Goal: Book appointment/travel/reservation

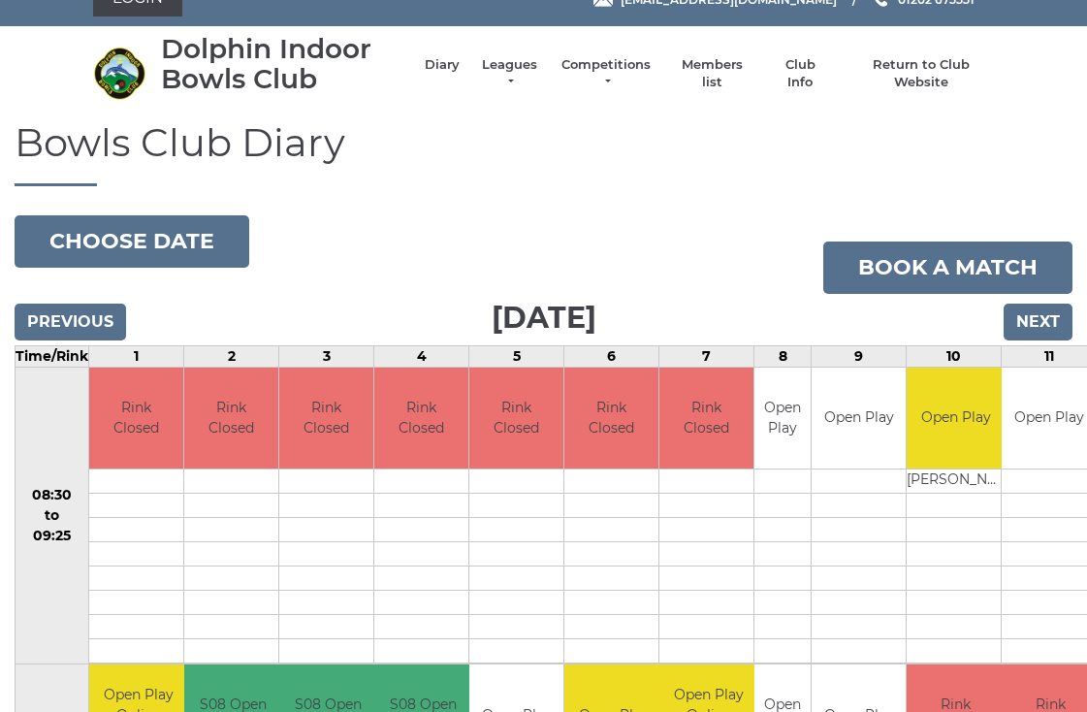
scroll to position [28, 0]
click at [98, 311] on input "Previous" at bounding box center [71, 322] width 112 height 37
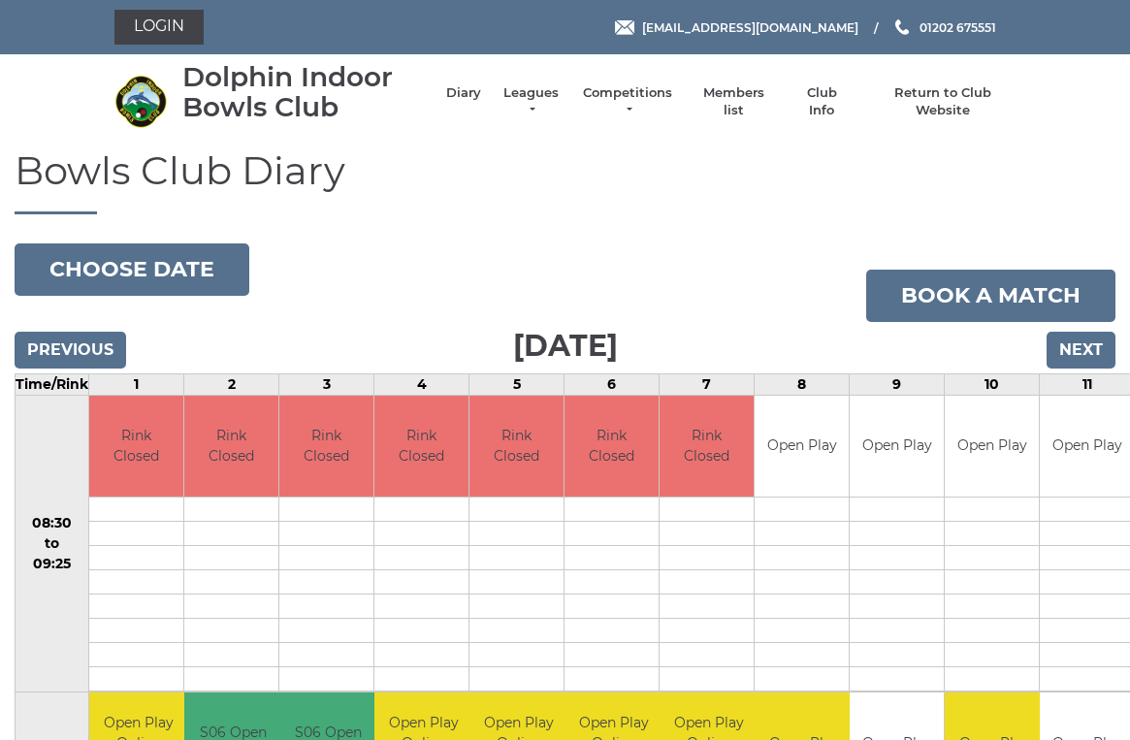
click at [103, 336] on input "Previous" at bounding box center [71, 350] width 112 height 37
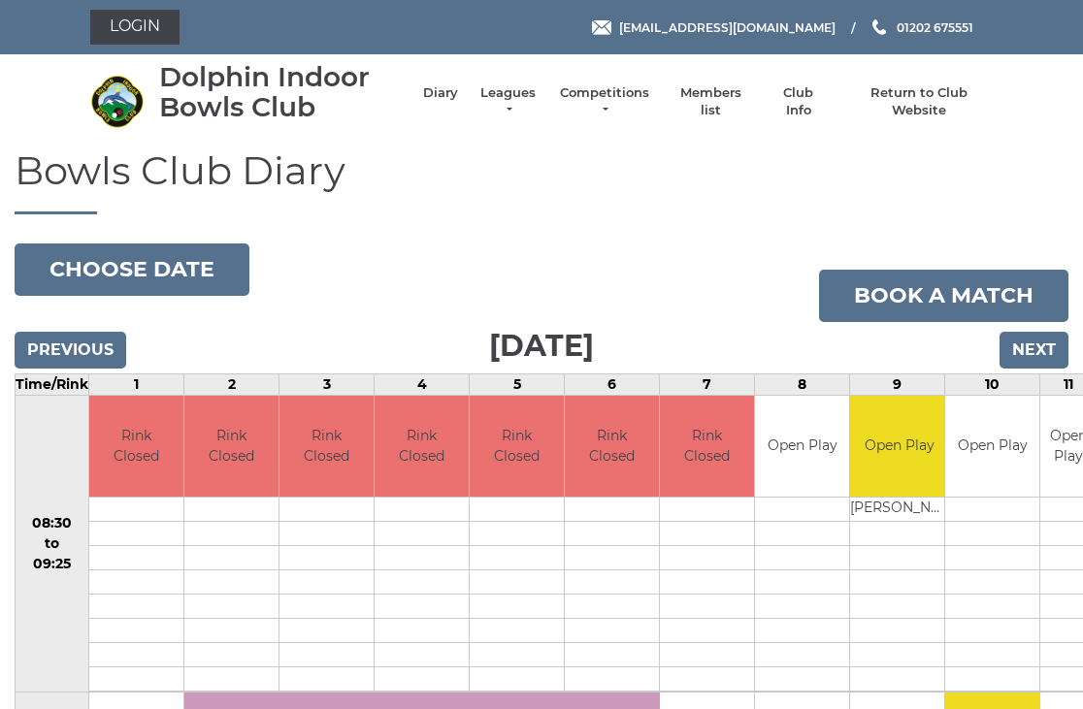
scroll to position [4, 0]
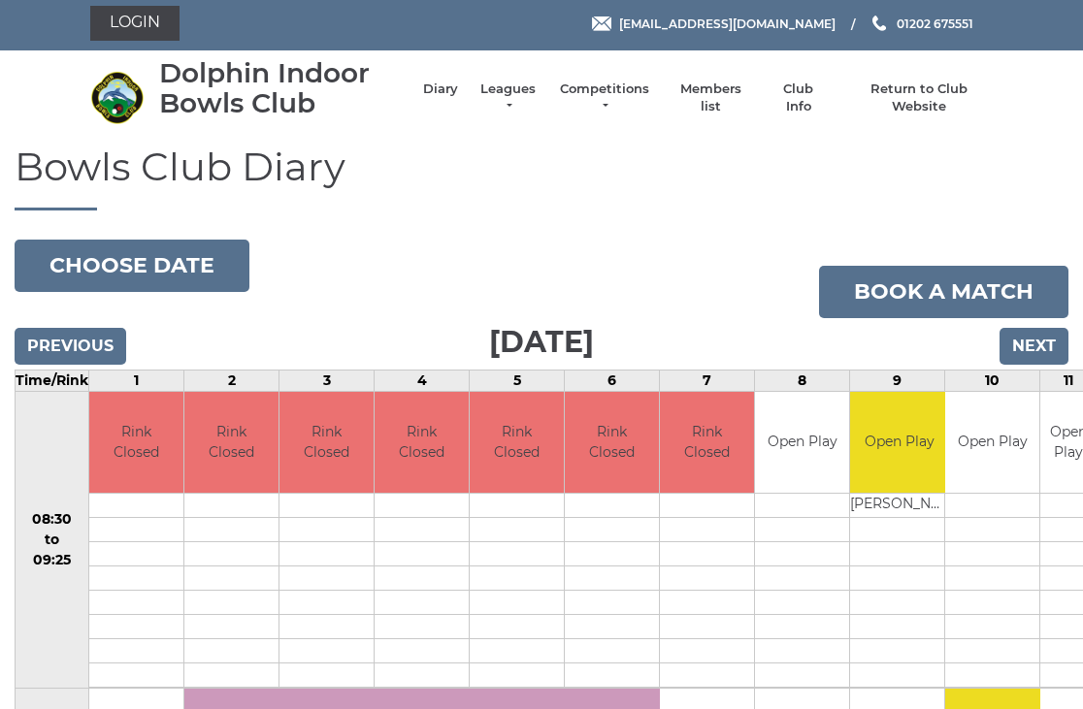
click at [100, 356] on input "Previous" at bounding box center [71, 346] width 112 height 37
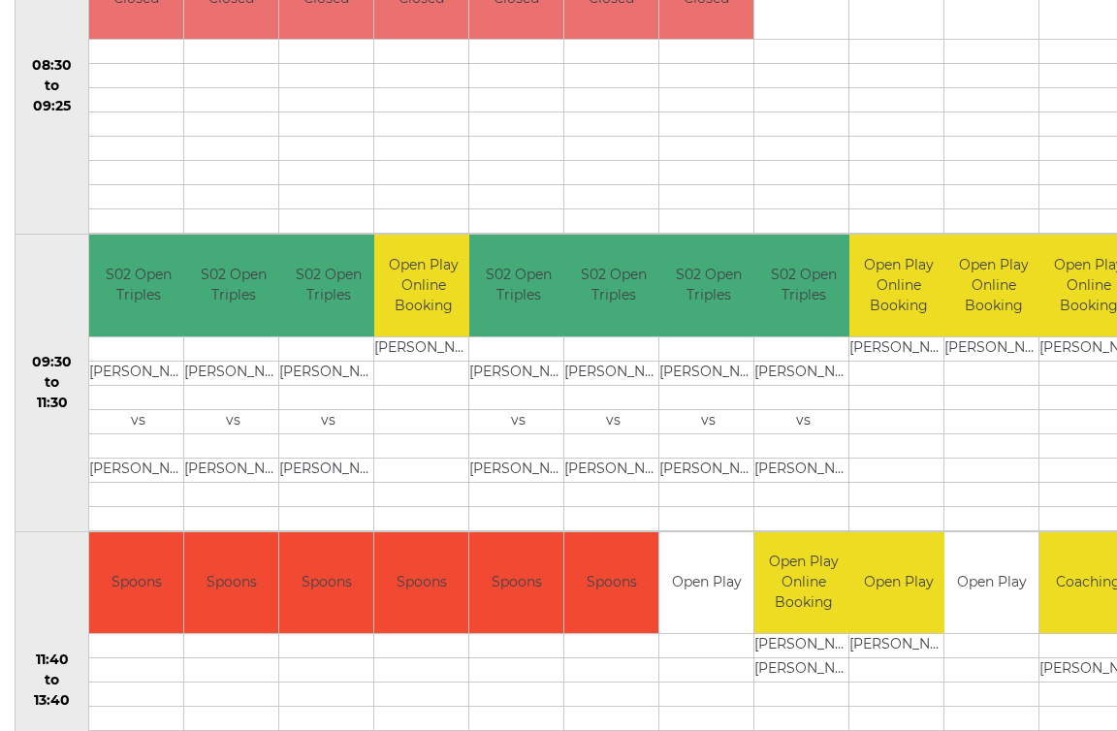
scroll to position [459, 0]
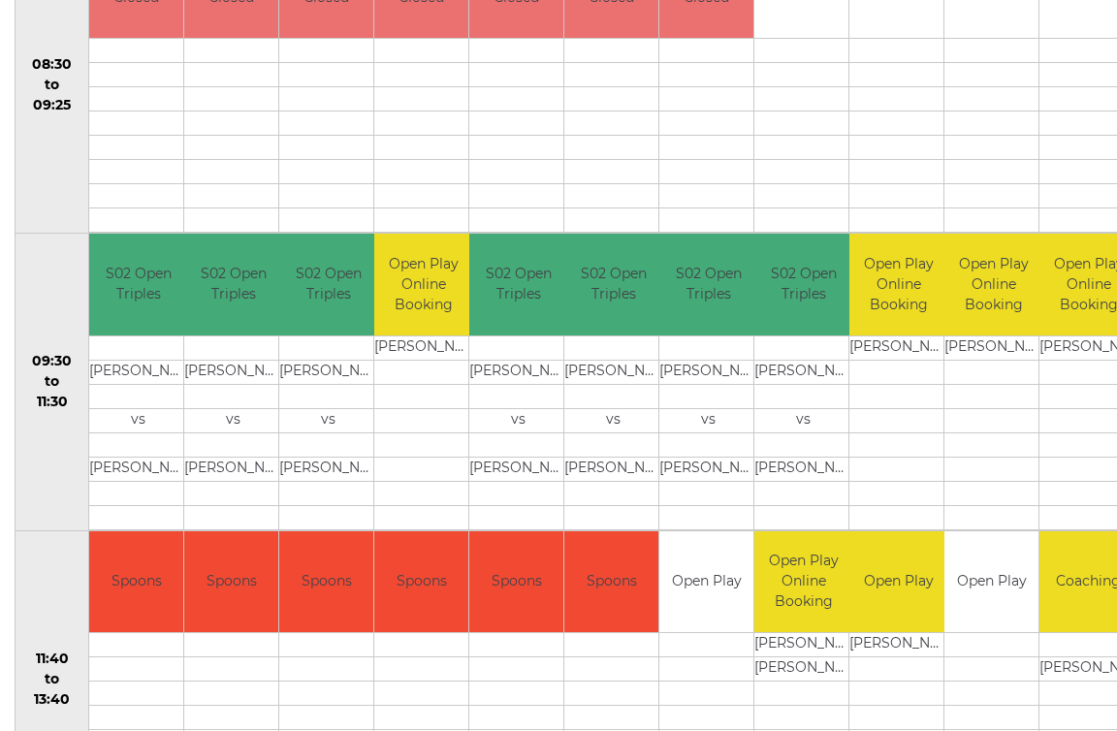
click at [0, 730] on div "Bowls Club Diary 2025-09-09 Choose date Book a match Tuesday 9th September 2025…" at bounding box center [558, 409] width 1117 height 1436
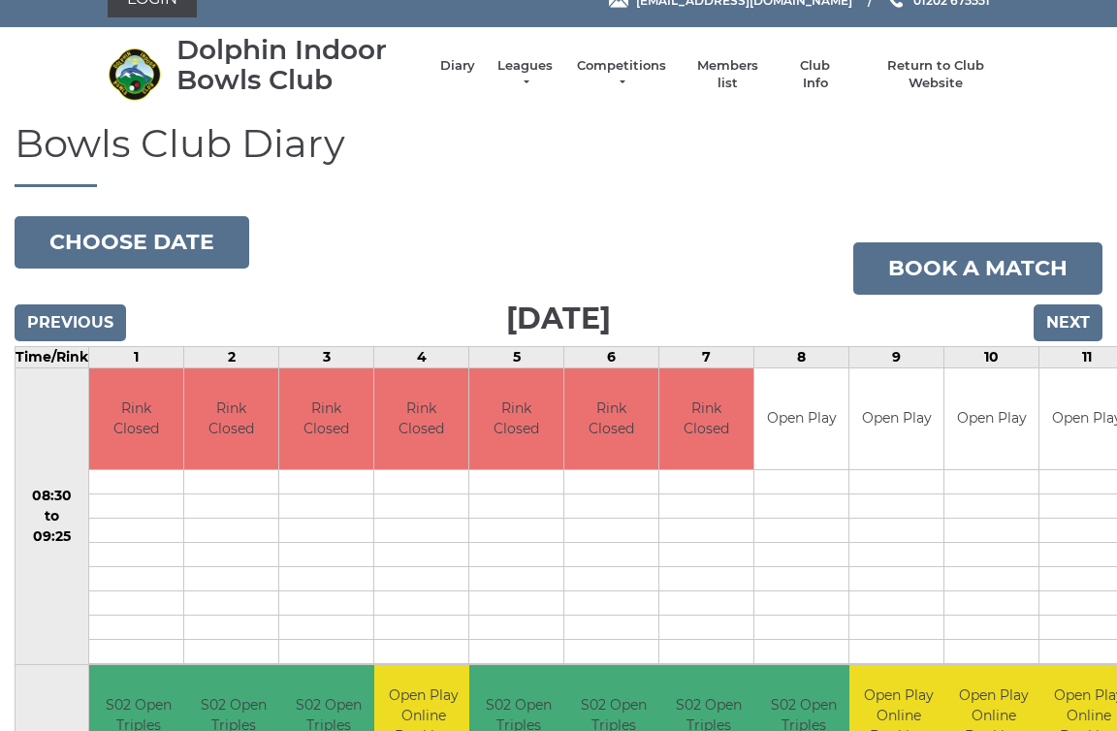
scroll to position [25, 0]
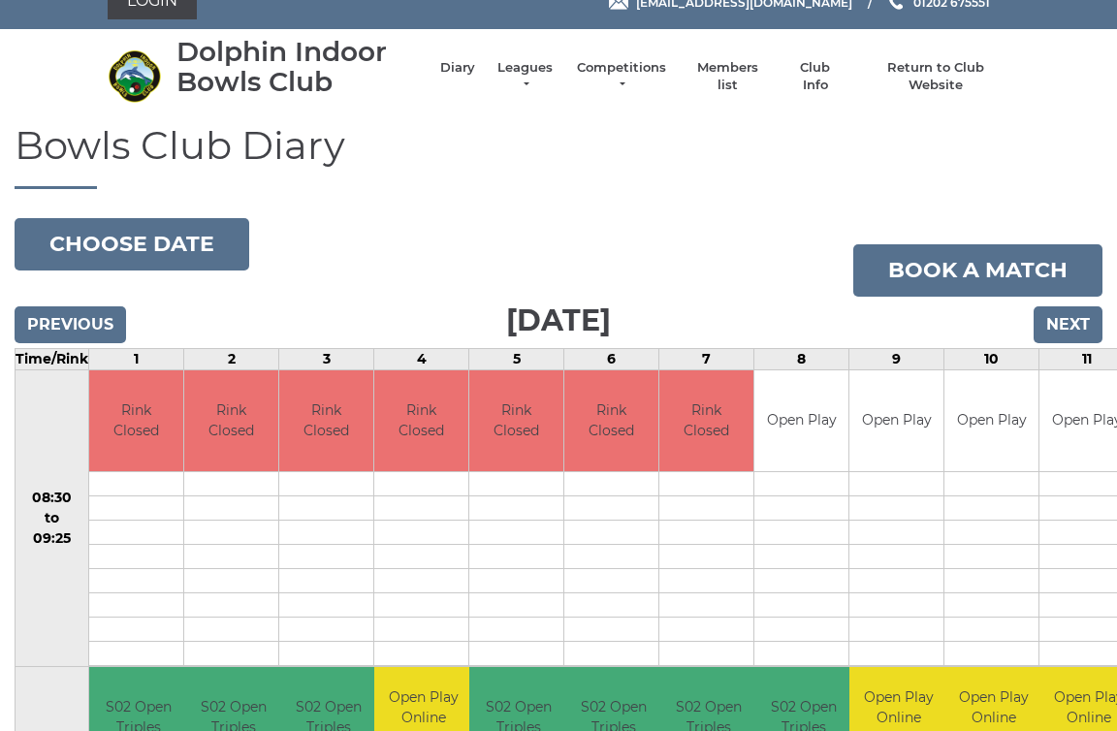
click at [1089, 316] on input "Next" at bounding box center [1068, 325] width 69 height 37
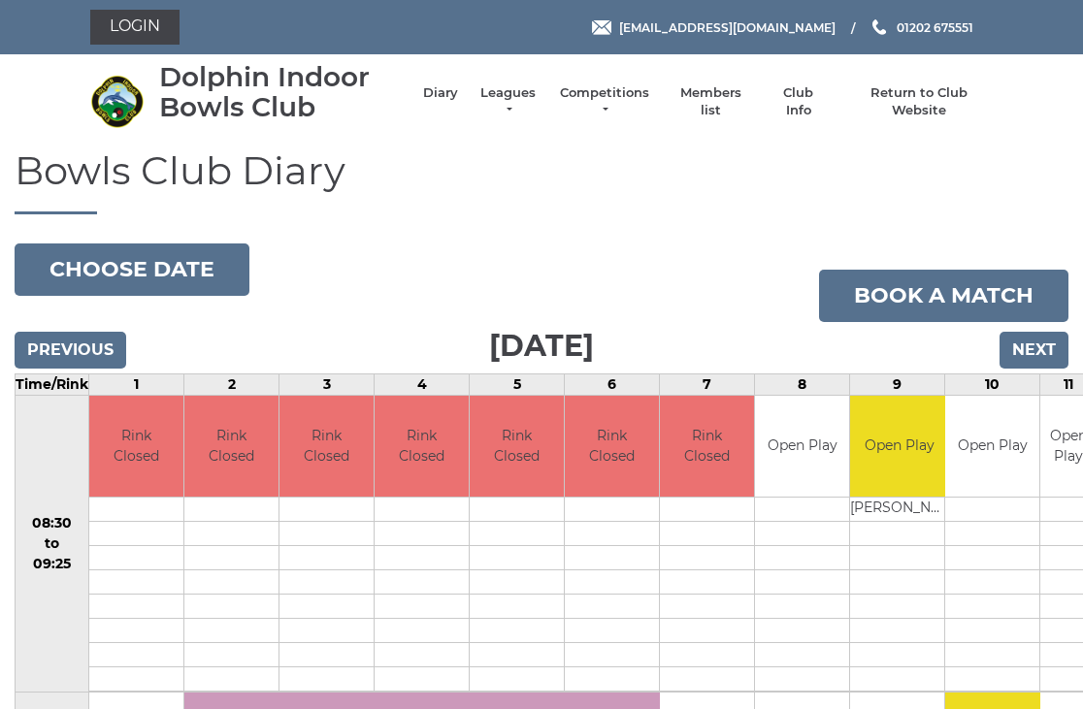
click at [1050, 347] on input "Next" at bounding box center [1033, 350] width 69 height 37
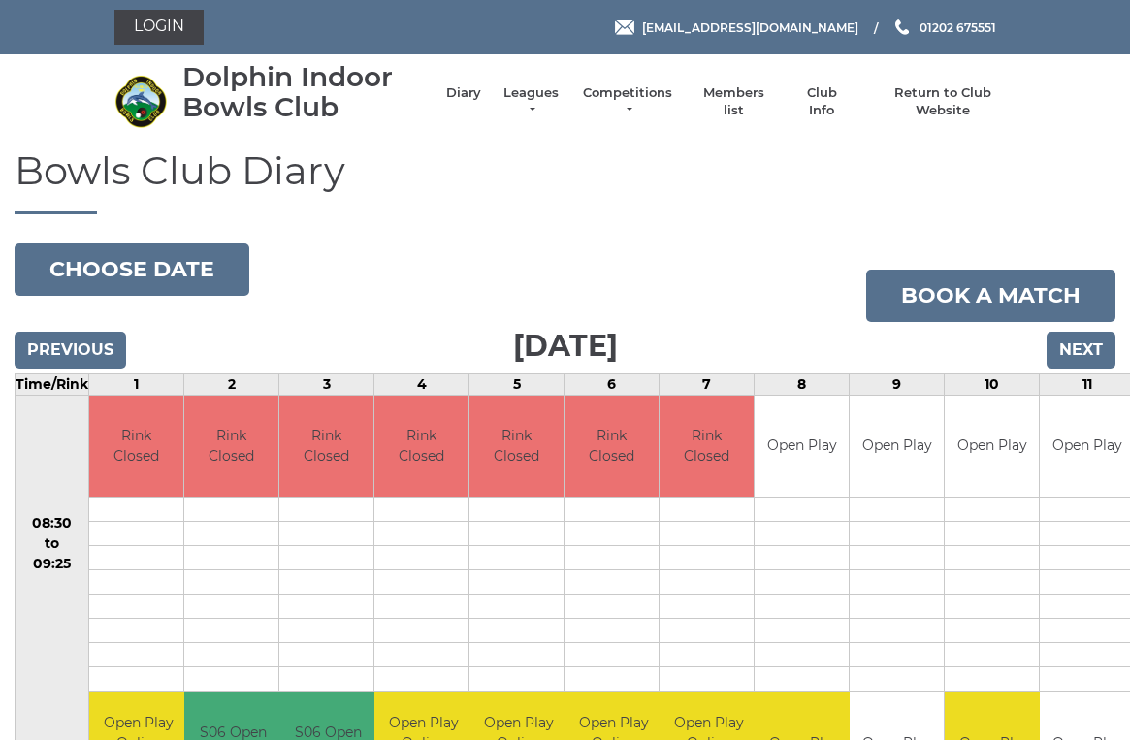
scroll to position [8, 0]
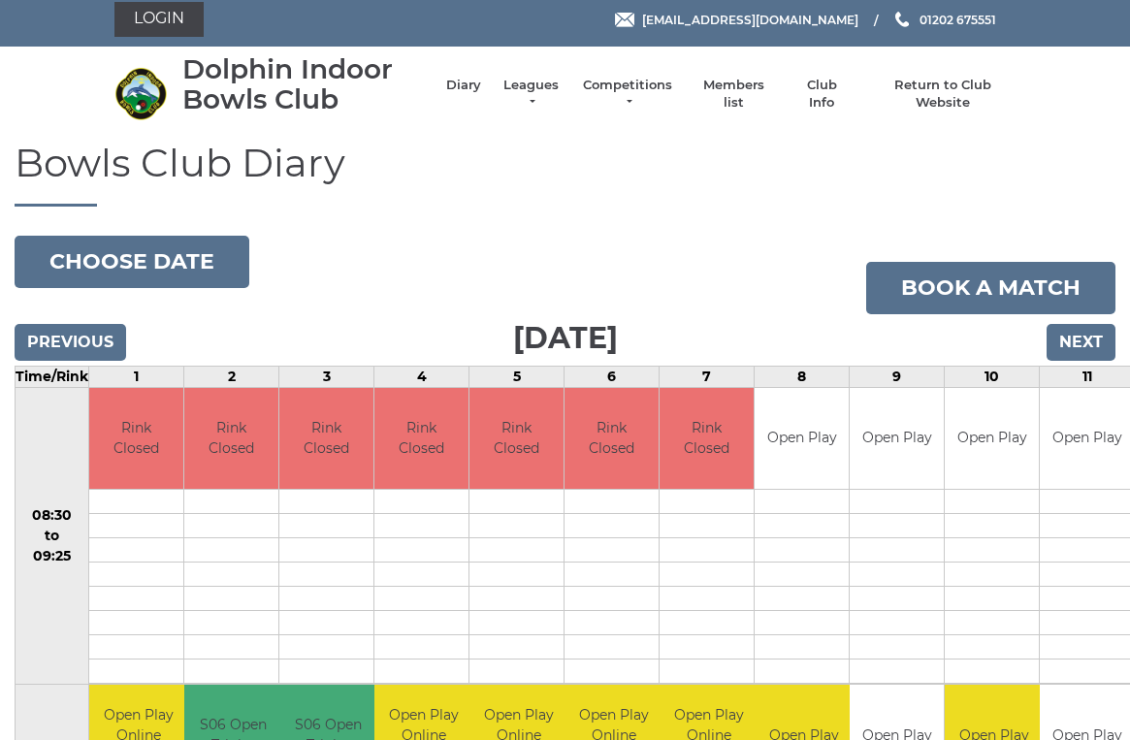
click at [1096, 338] on input "Next" at bounding box center [1081, 342] width 69 height 37
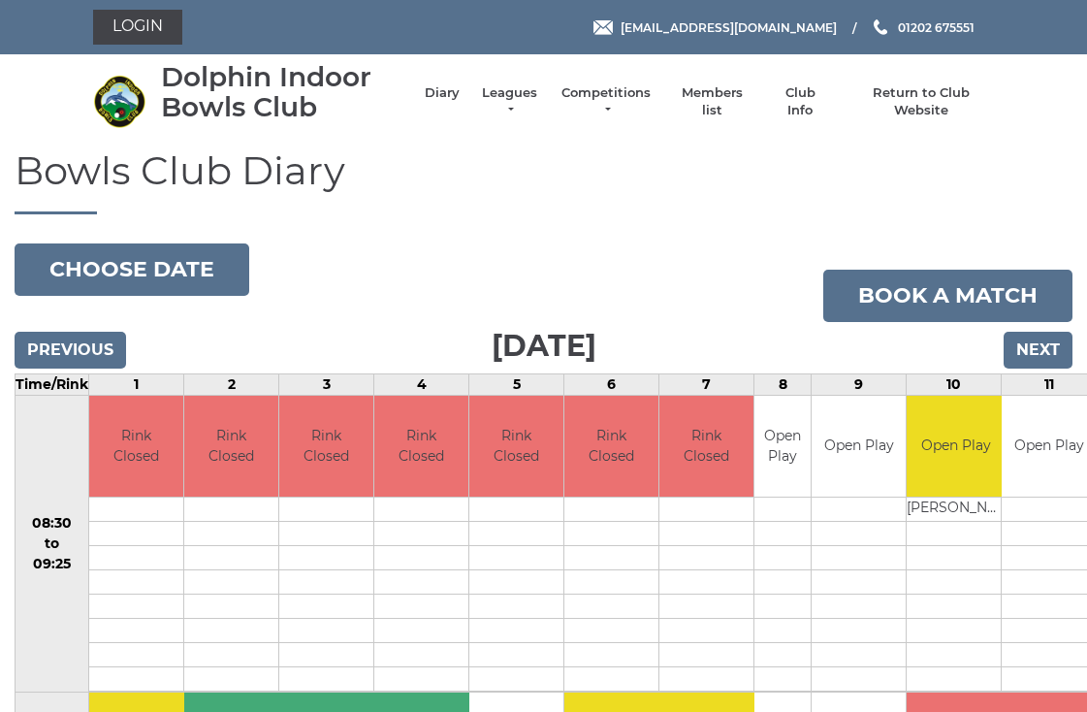
scroll to position [4, 0]
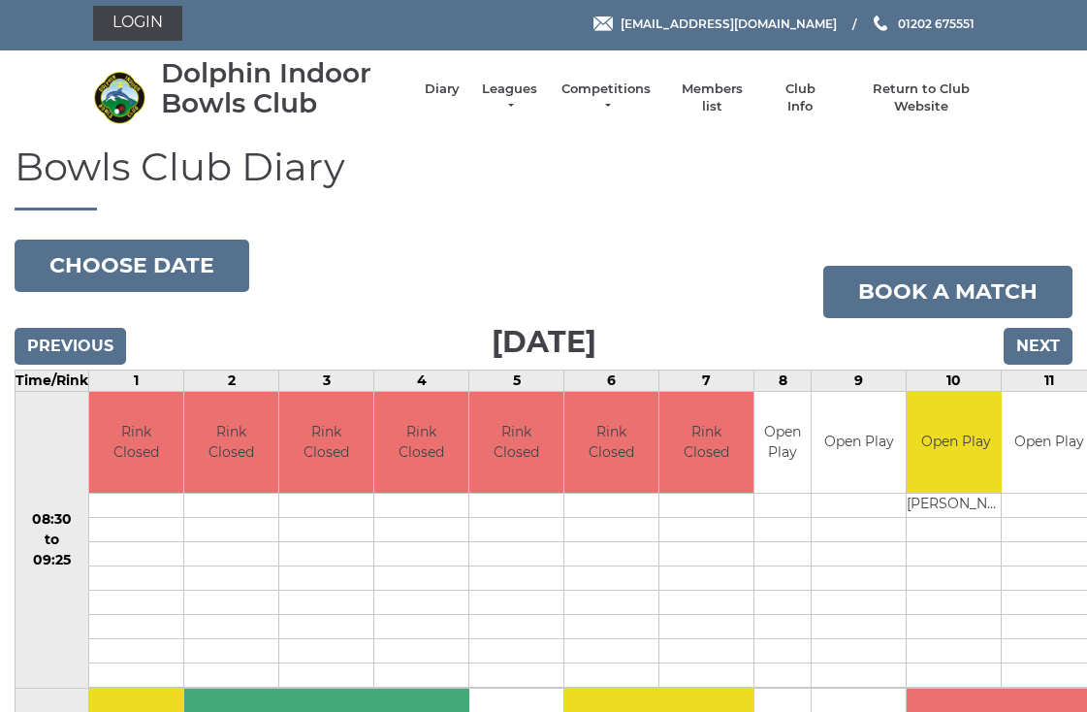
click at [1056, 339] on input "Next" at bounding box center [1038, 346] width 69 height 37
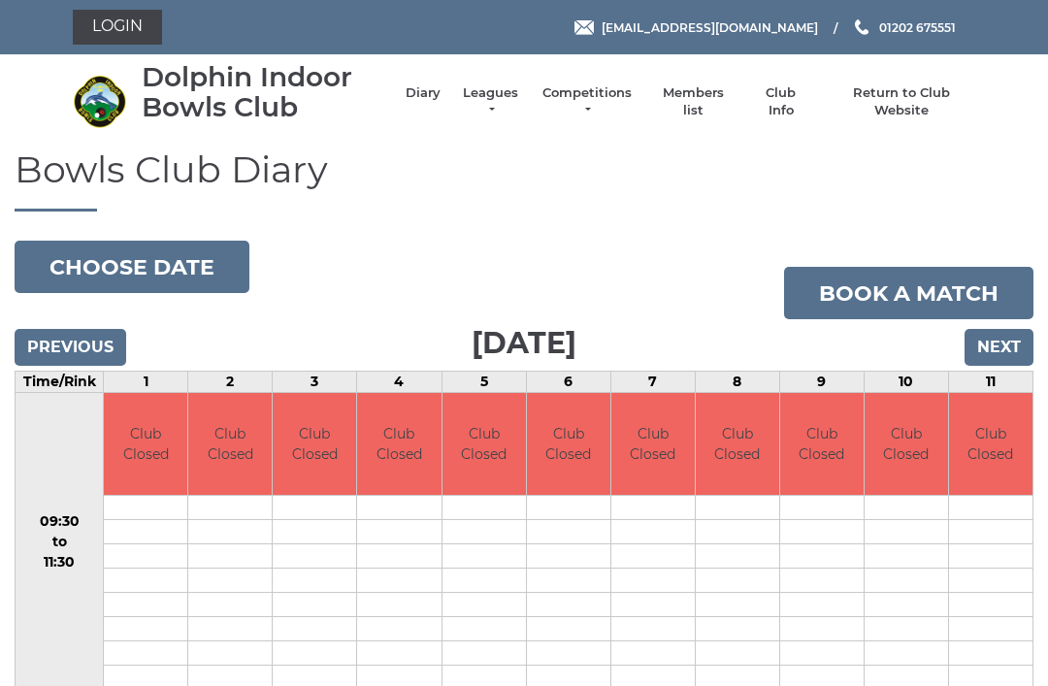
click at [1012, 333] on input "Next" at bounding box center [998, 347] width 69 height 37
click at [1015, 339] on input "Next" at bounding box center [998, 347] width 69 height 37
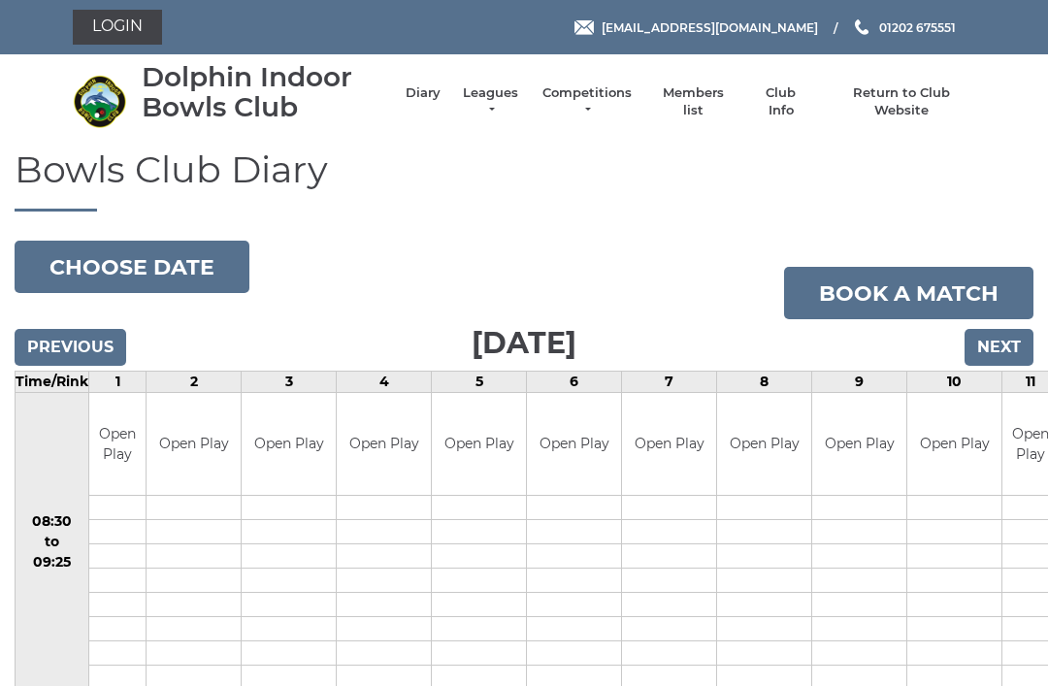
click at [1007, 344] on input "Next" at bounding box center [998, 347] width 69 height 37
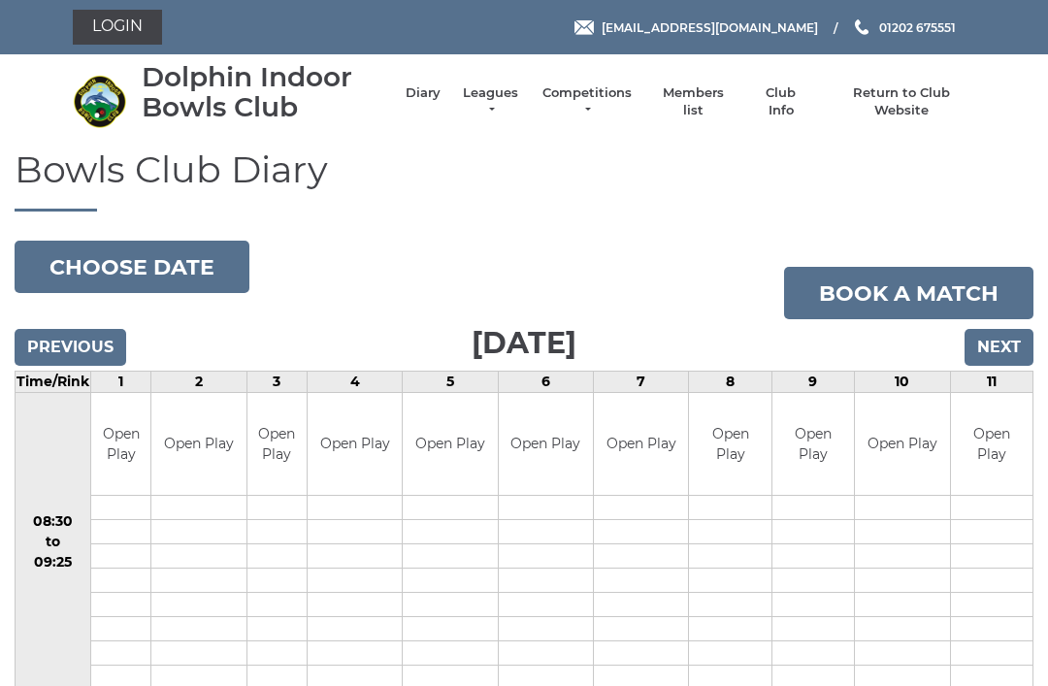
click at [1012, 351] on input "Next" at bounding box center [998, 347] width 69 height 37
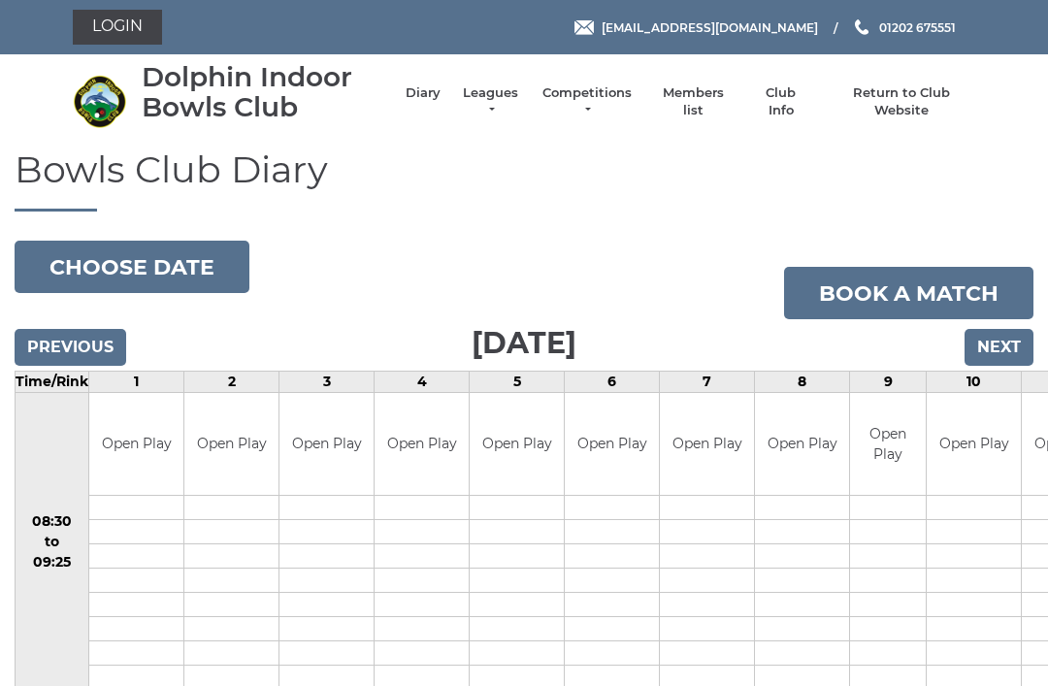
click at [1016, 348] on input "Next" at bounding box center [998, 347] width 69 height 37
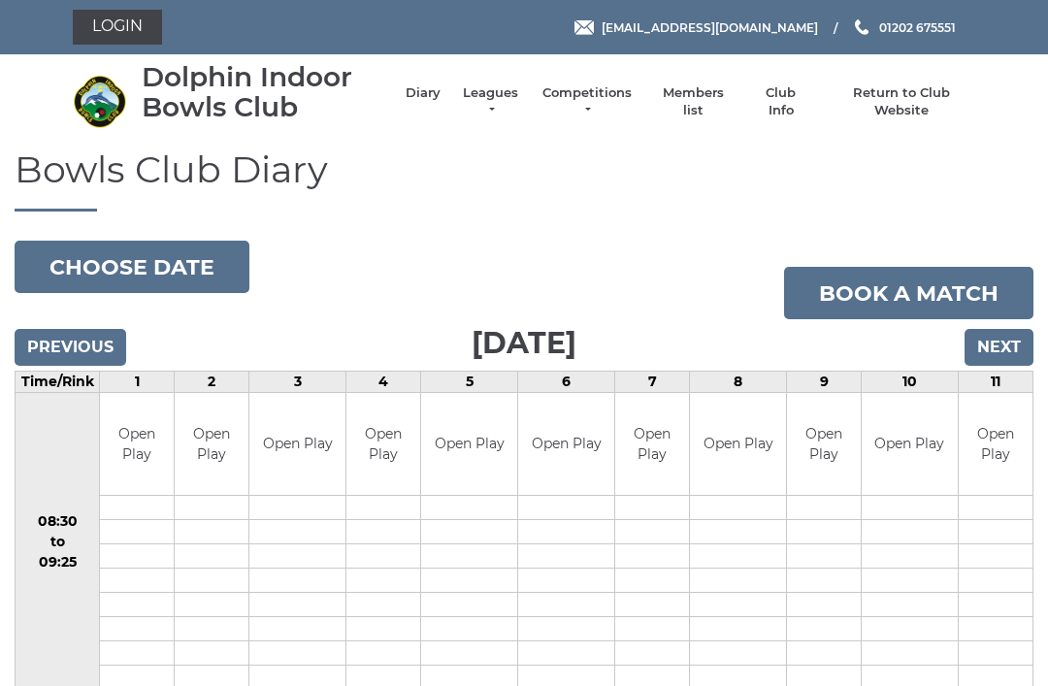
click at [1007, 339] on input "Next" at bounding box center [998, 347] width 69 height 37
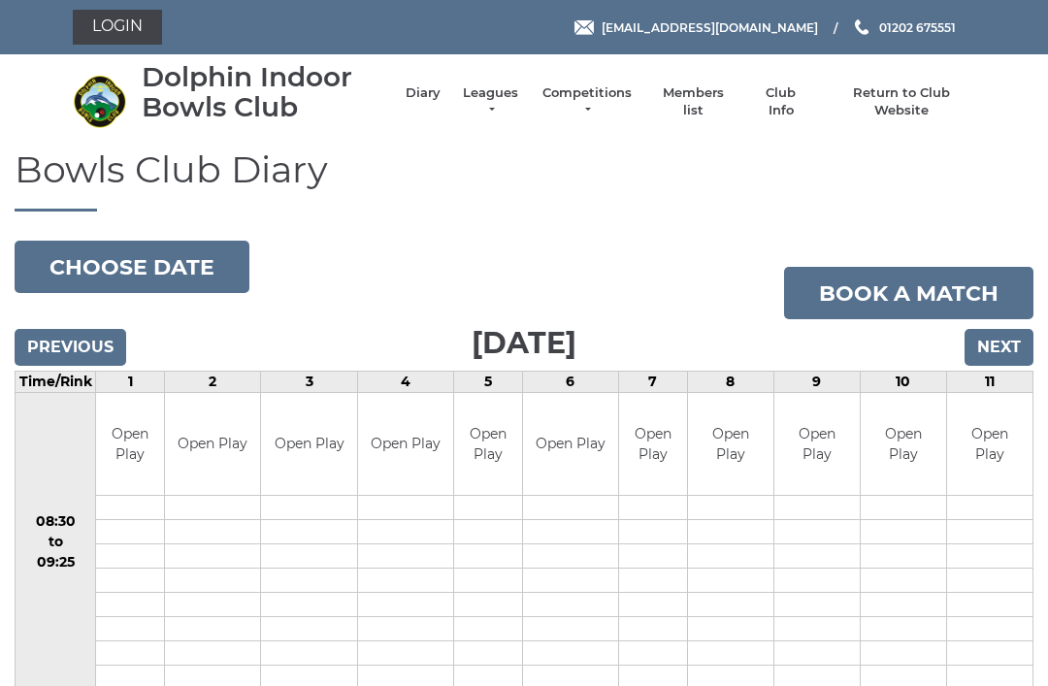
click at [1012, 340] on input "Next" at bounding box center [998, 347] width 69 height 37
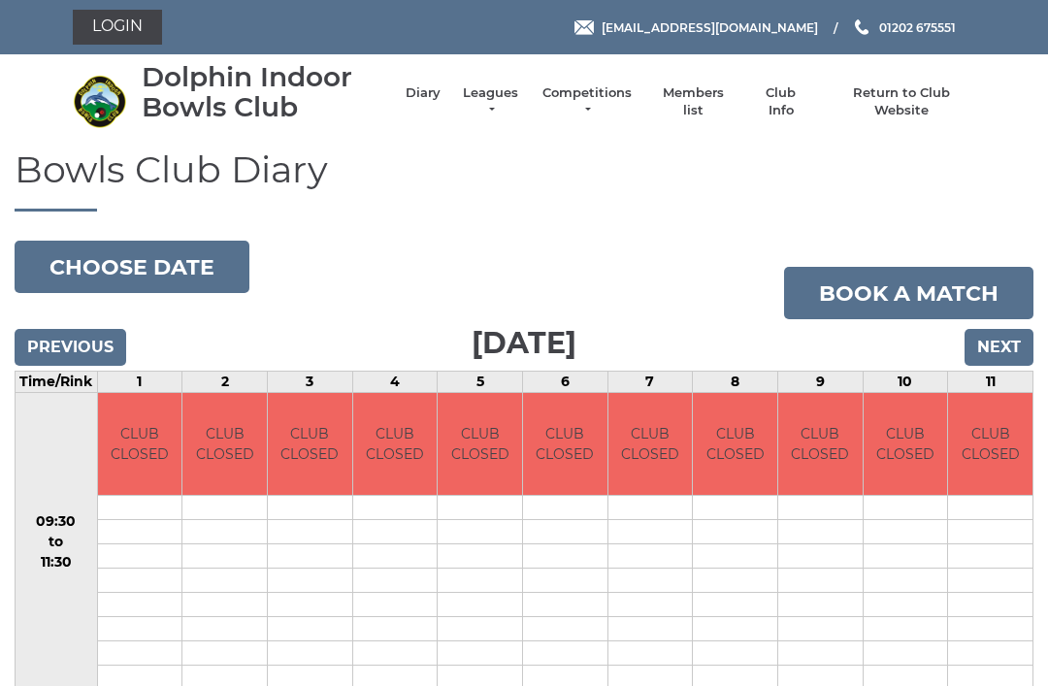
click at [1010, 345] on input "Next" at bounding box center [998, 347] width 69 height 37
click at [1012, 350] on input "Next" at bounding box center [998, 347] width 69 height 37
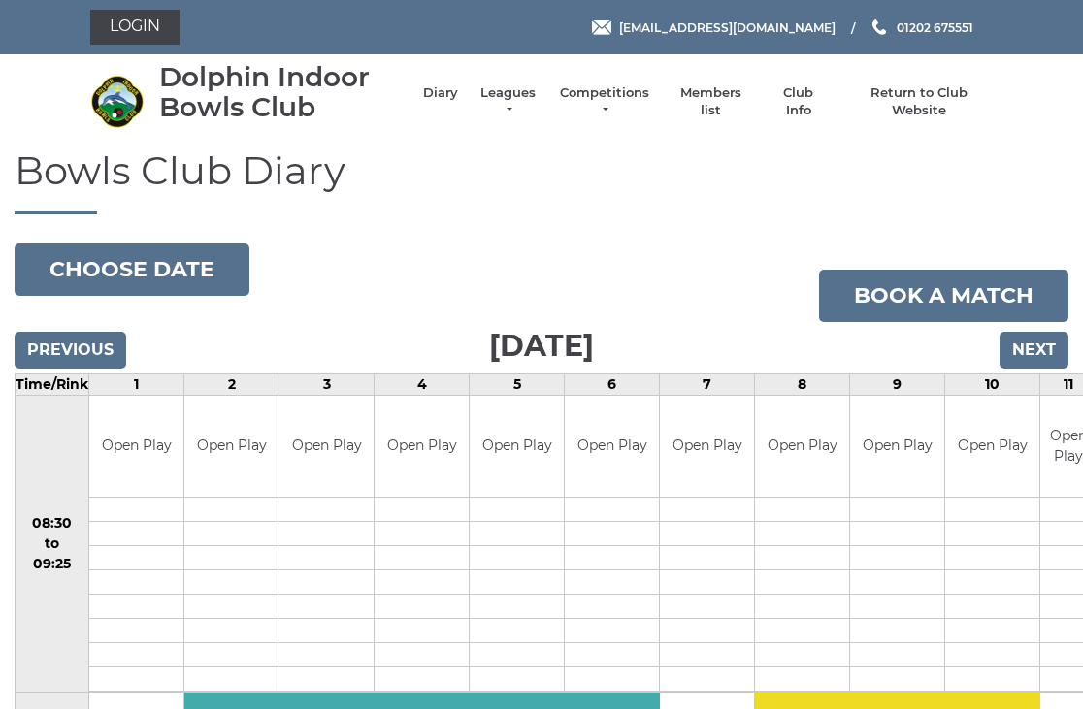
click at [1050, 345] on input "Next" at bounding box center [1033, 350] width 69 height 37
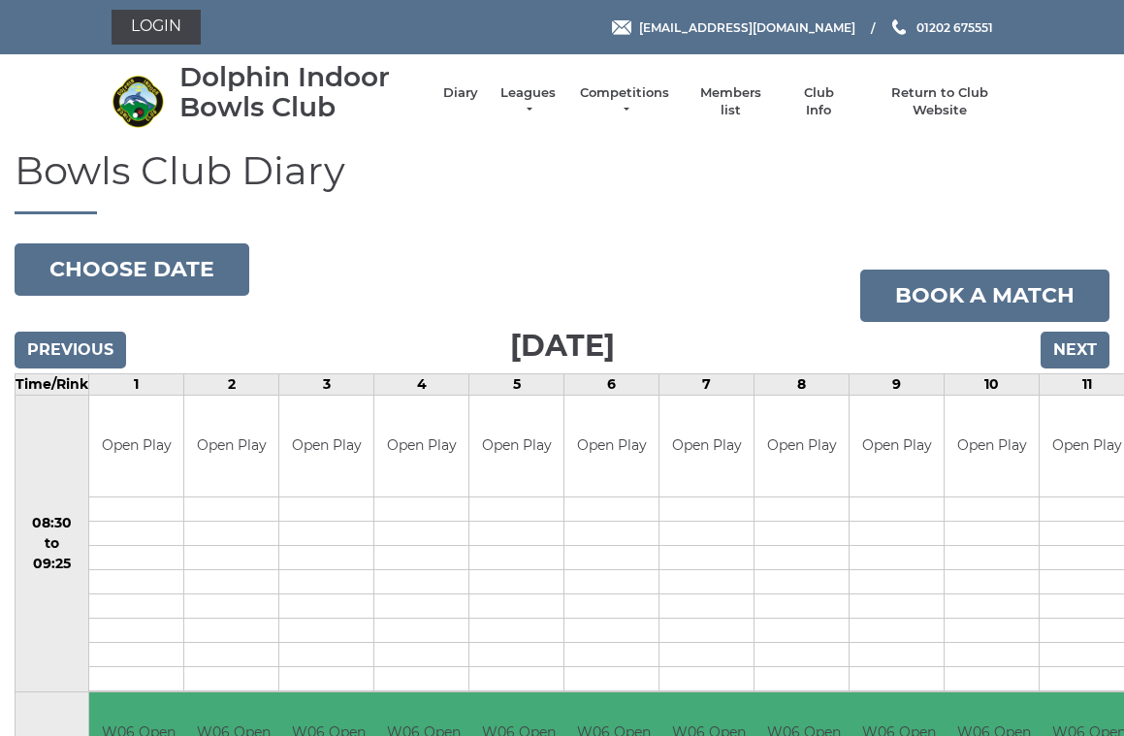
click at [1089, 339] on input "Next" at bounding box center [1075, 350] width 69 height 37
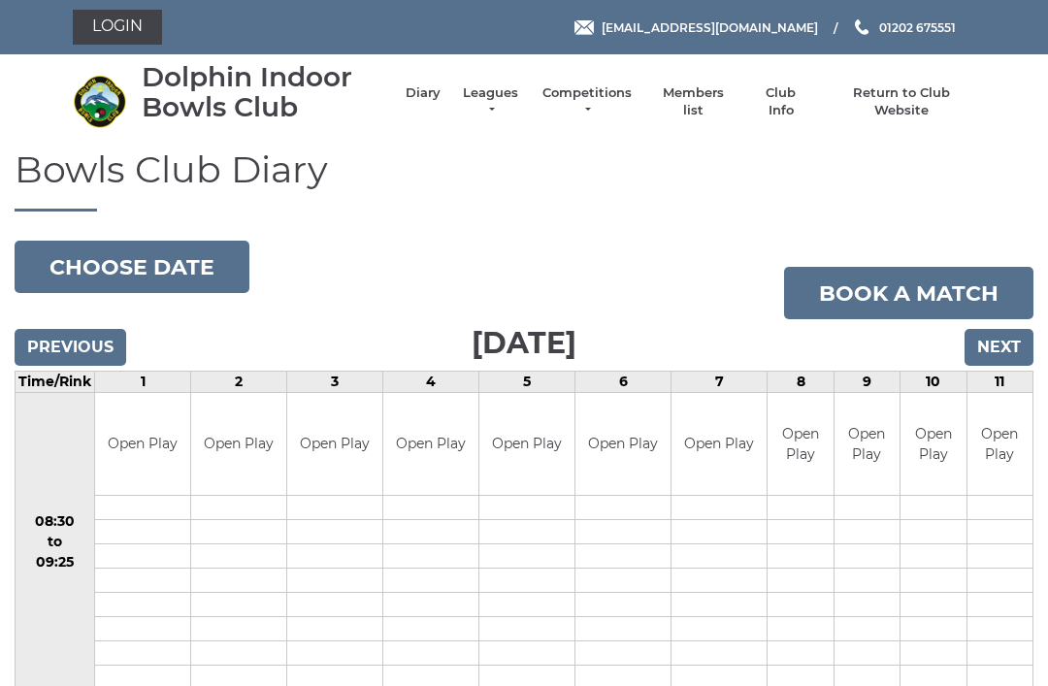
click at [1008, 314] on link "Book a match" at bounding box center [908, 293] width 249 height 52
click at [1007, 341] on input "Next" at bounding box center [998, 347] width 69 height 37
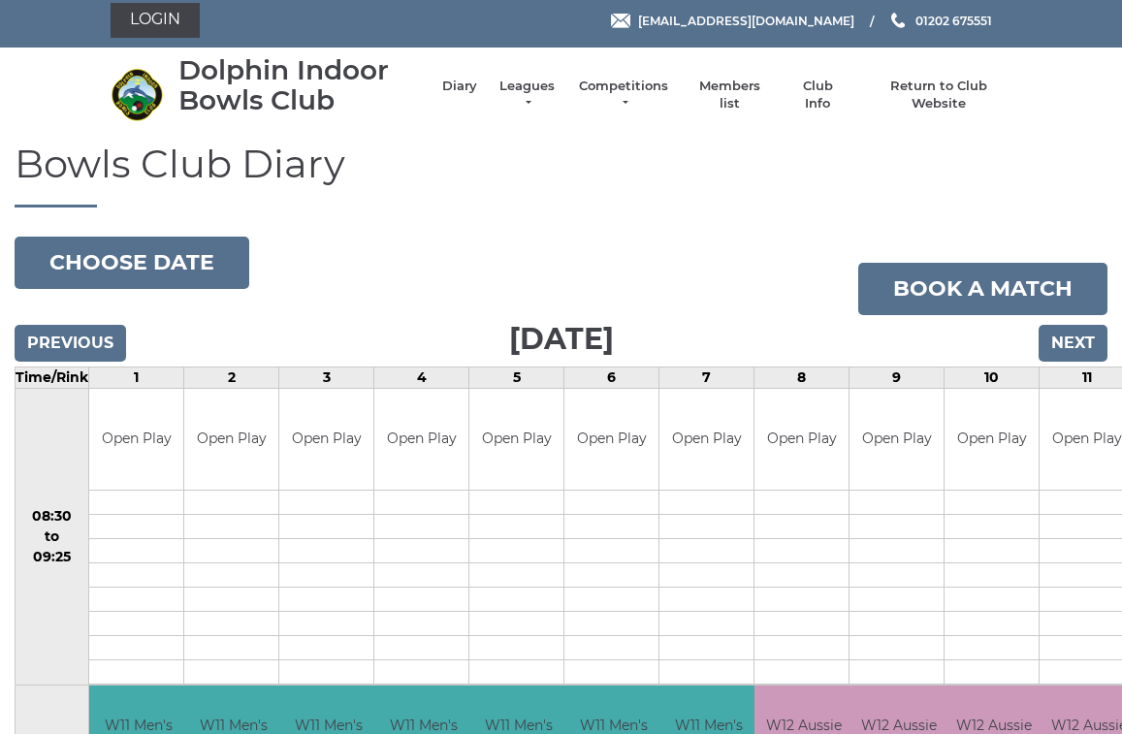
scroll to position [7, 0]
click at [1085, 331] on input "Next" at bounding box center [1073, 343] width 69 height 37
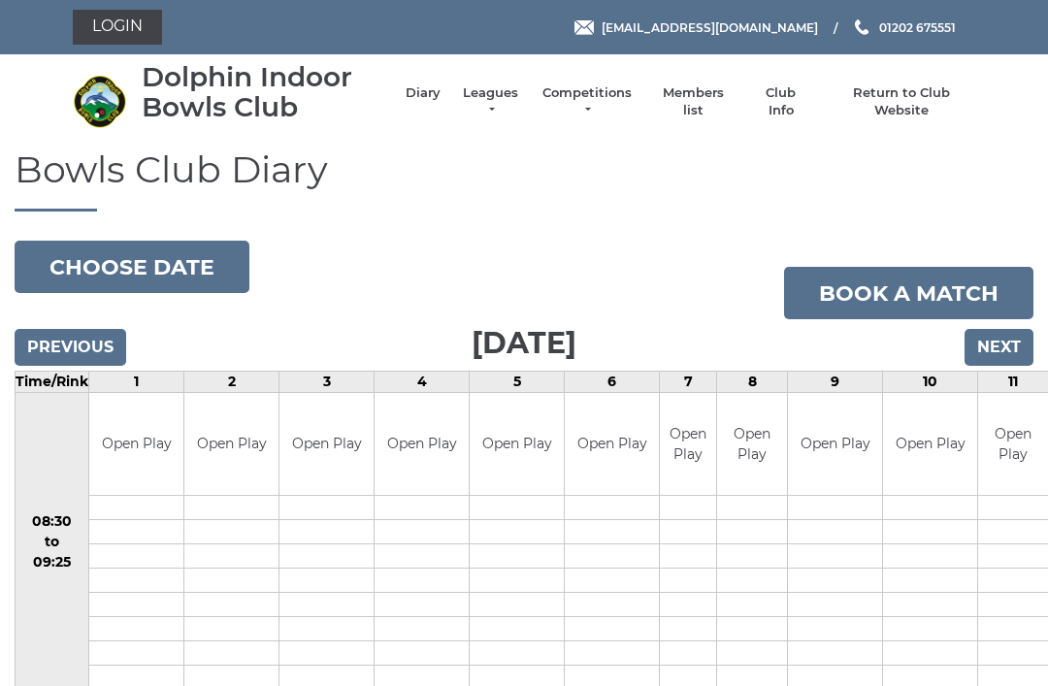
click at [110, 341] on input "Previous" at bounding box center [71, 347] width 112 height 37
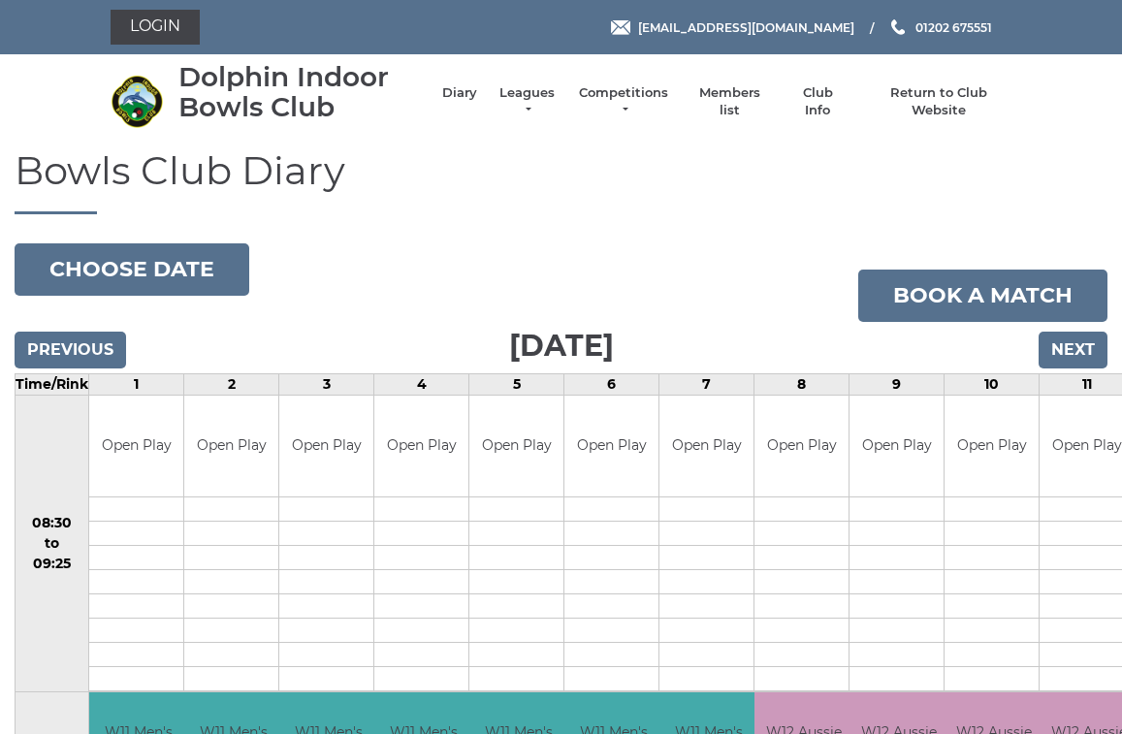
scroll to position [7, 0]
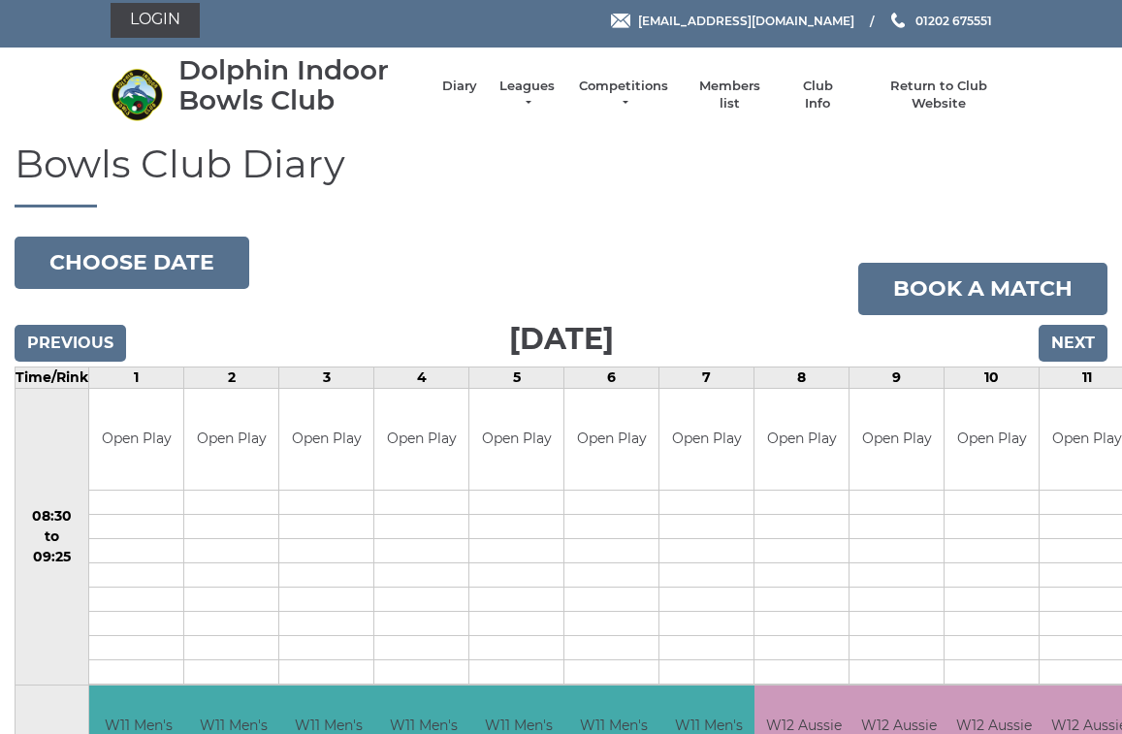
click at [113, 339] on input "Previous" at bounding box center [71, 343] width 112 height 37
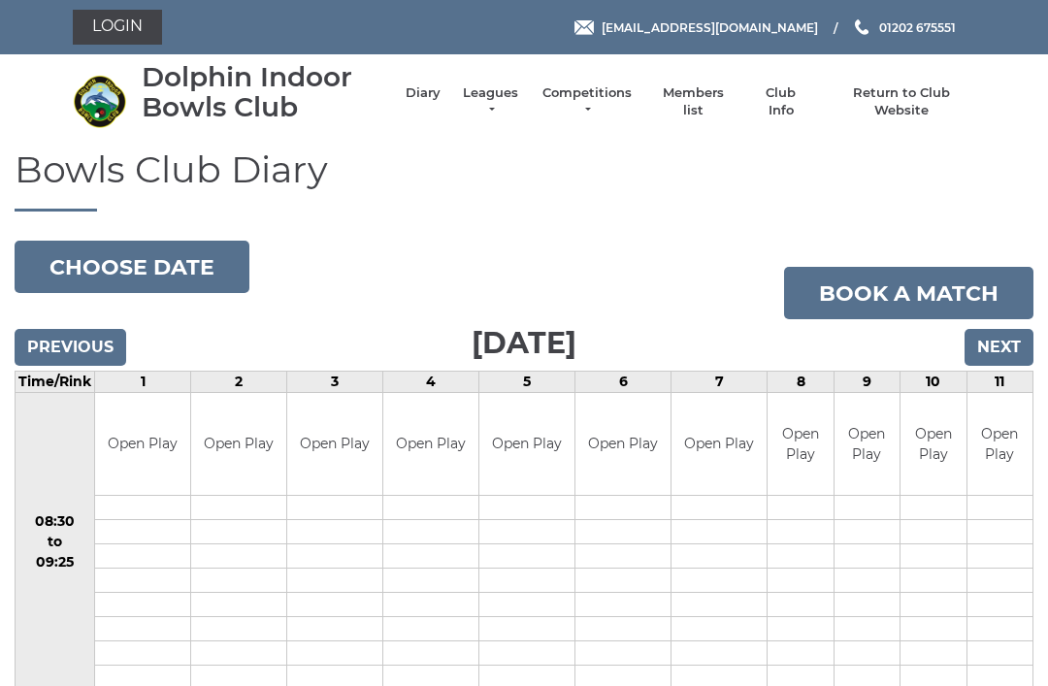
click at [116, 339] on input "Previous" at bounding box center [71, 347] width 112 height 37
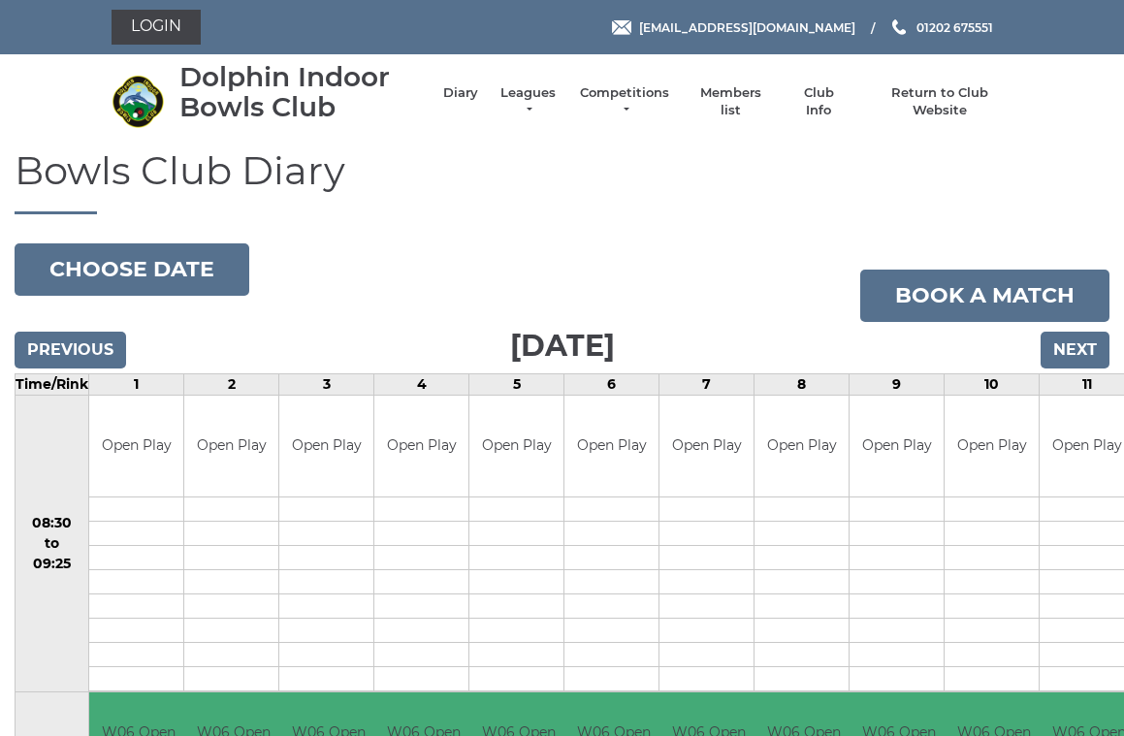
click at [107, 339] on input "Previous" at bounding box center [71, 350] width 112 height 37
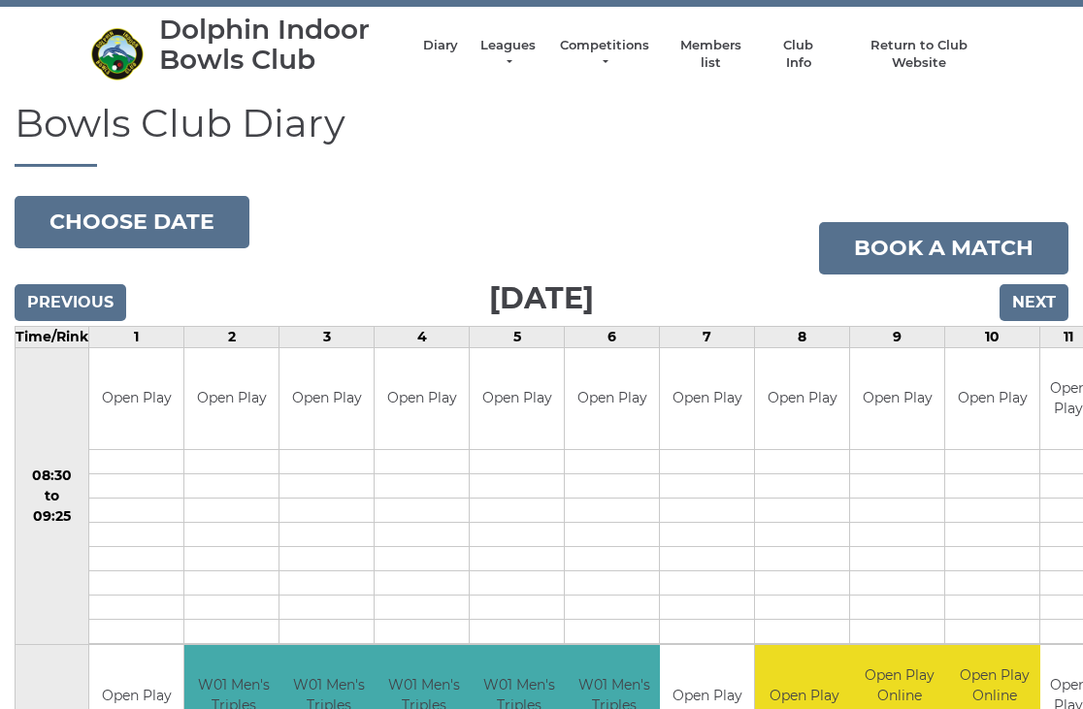
scroll to position [39, 0]
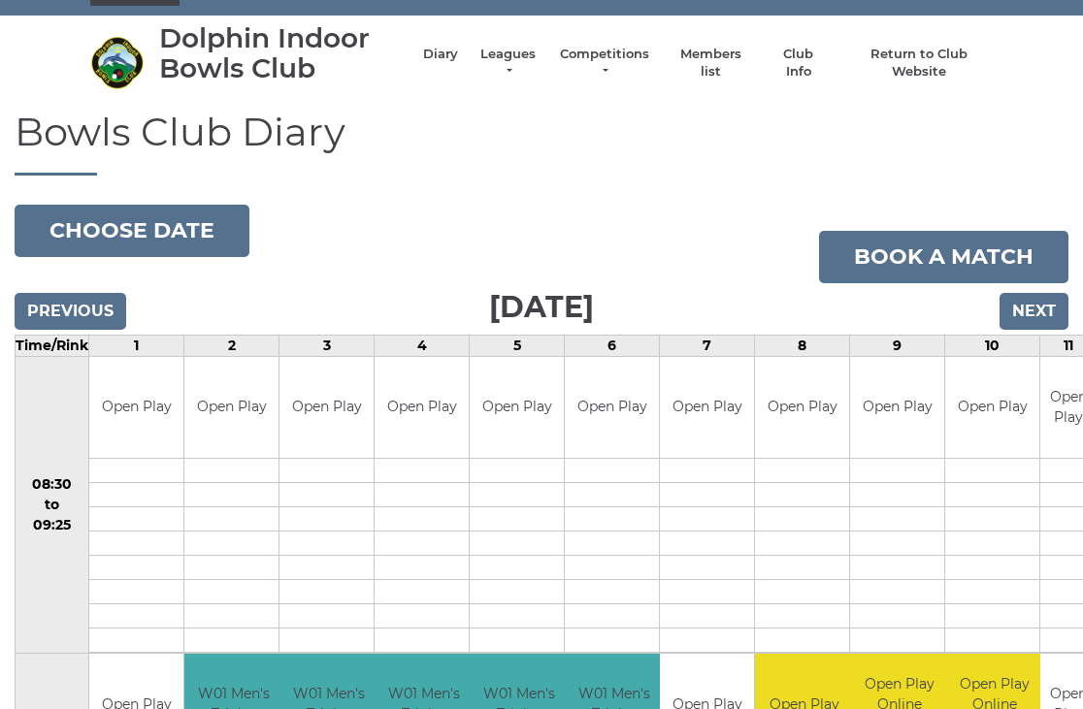
click at [1035, 314] on input "Next" at bounding box center [1033, 311] width 69 height 37
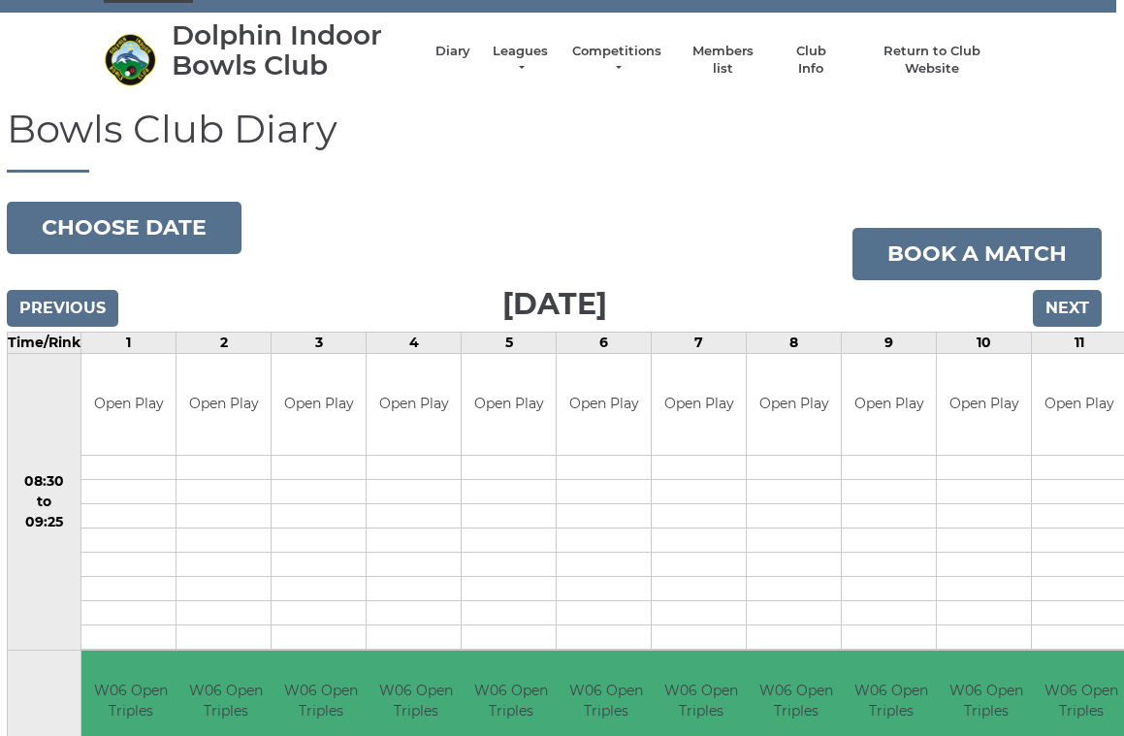
scroll to position [4, 7]
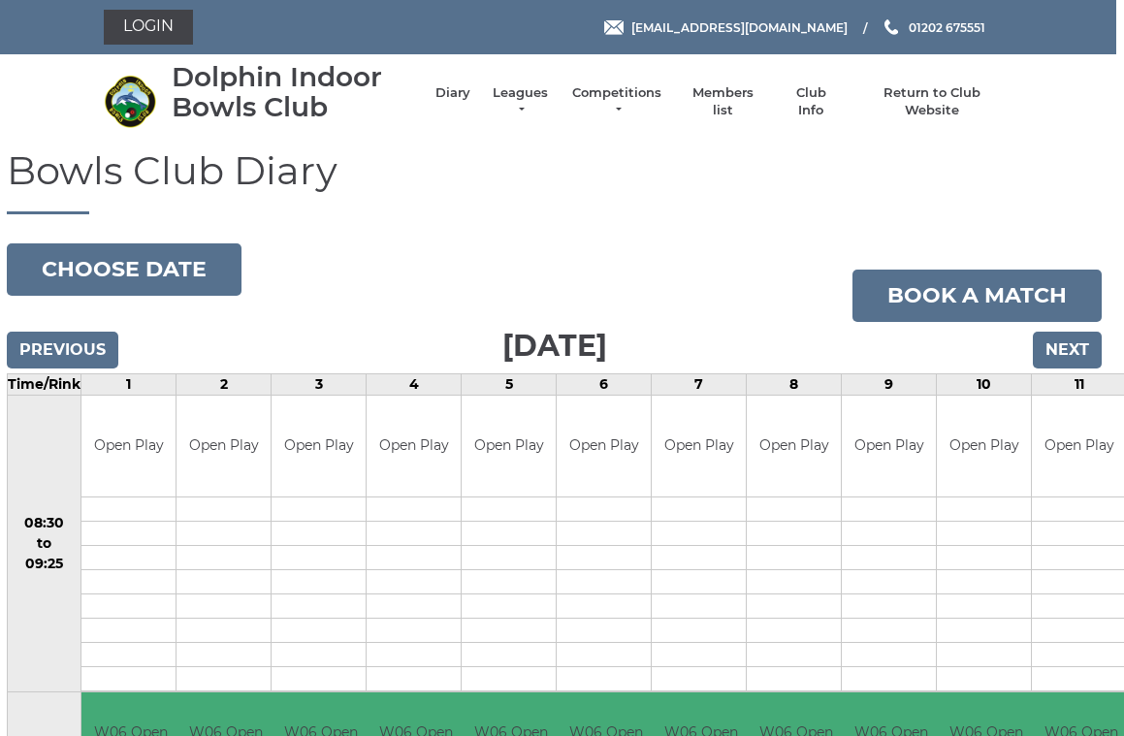
click at [1075, 346] on input "Next" at bounding box center [1068, 350] width 69 height 37
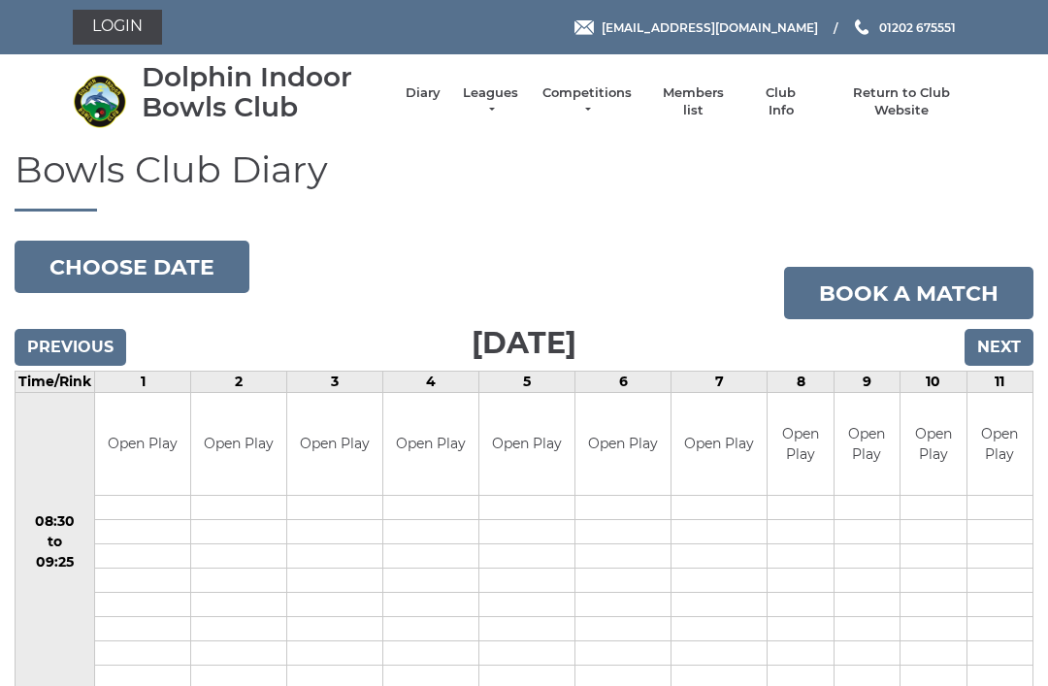
click at [1012, 329] on input "Next" at bounding box center [998, 347] width 69 height 37
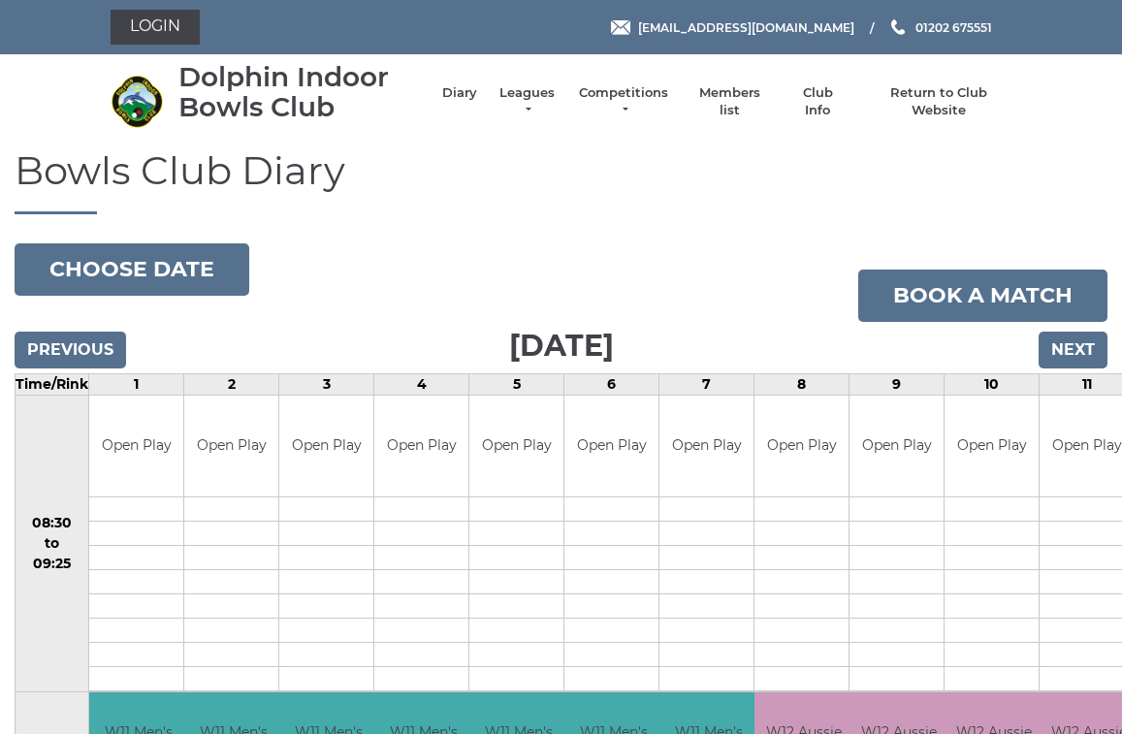
scroll to position [7, 0]
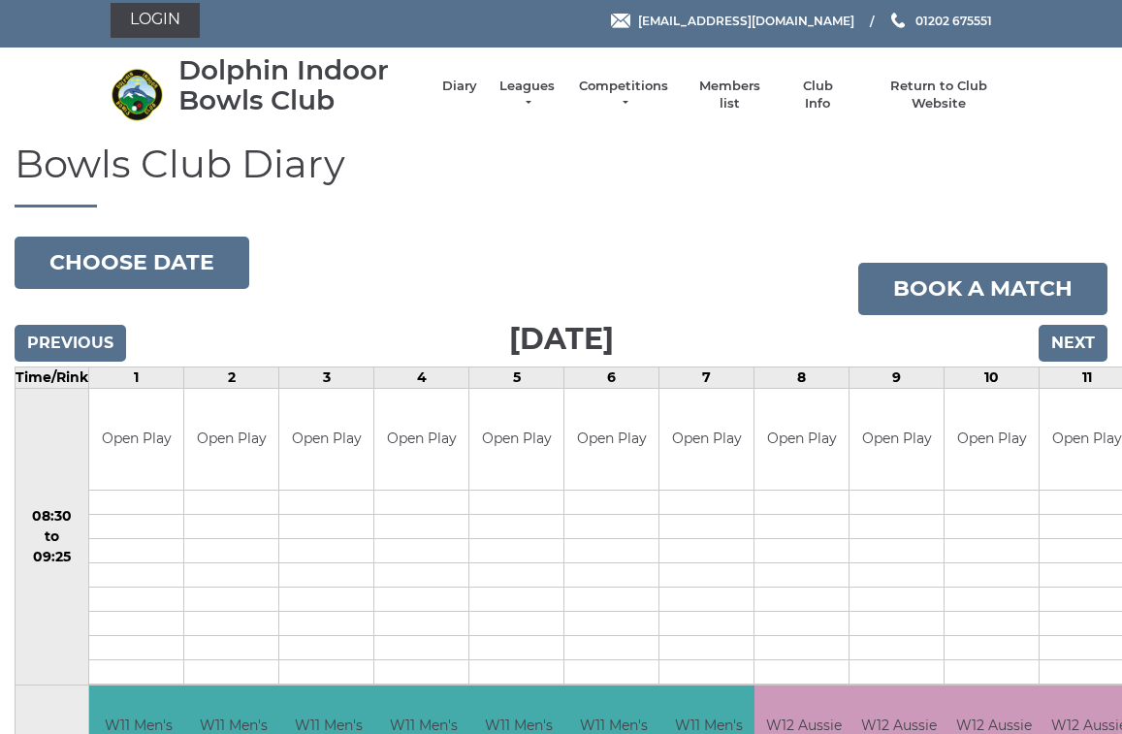
click at [1082, 338] on input "Next" at bounding box center [1073, 343] width 69 height 37
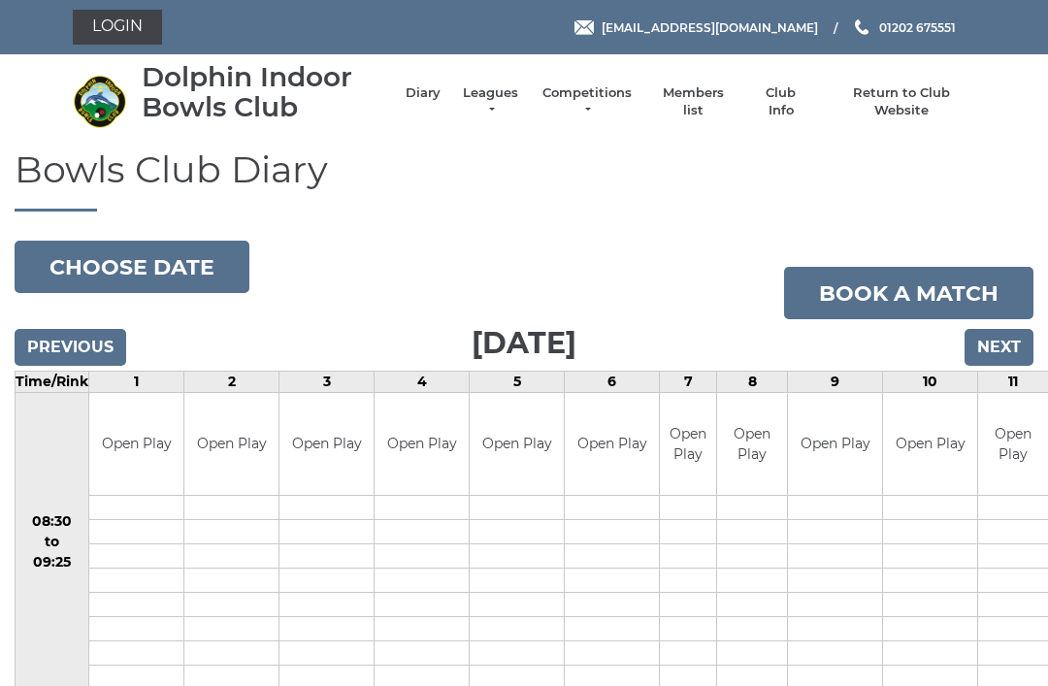
click at [150, 254] on button "Choose date" at bounding box center [132, 267] width 235 height 52
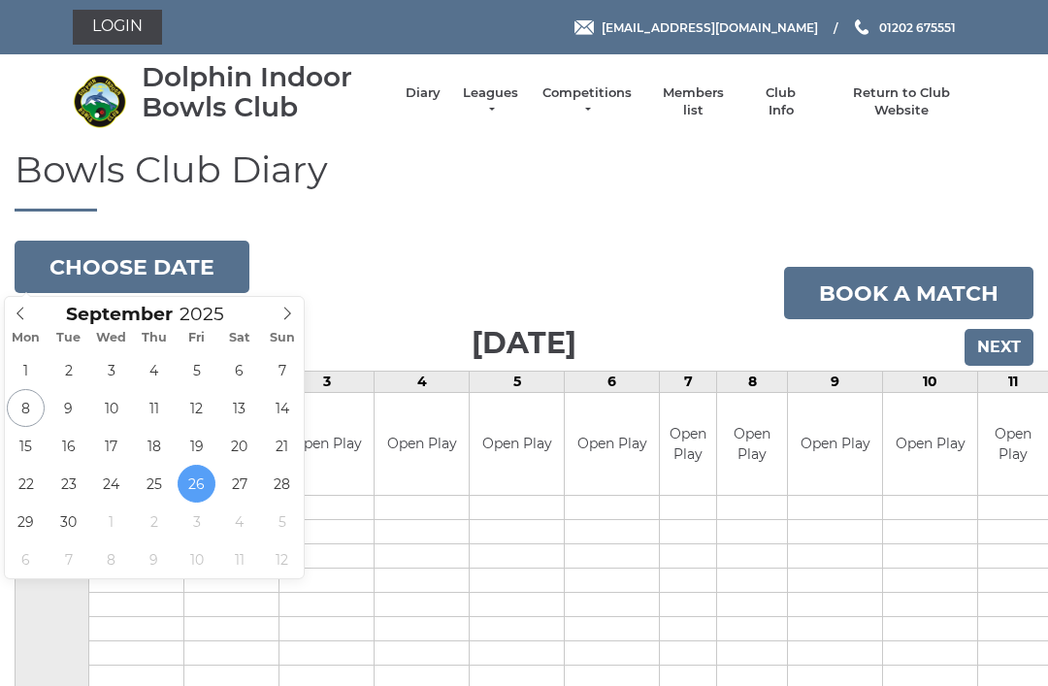
click at [163, 259] on button "Choose date" at bounding box center [132, 267] width 235 height 52
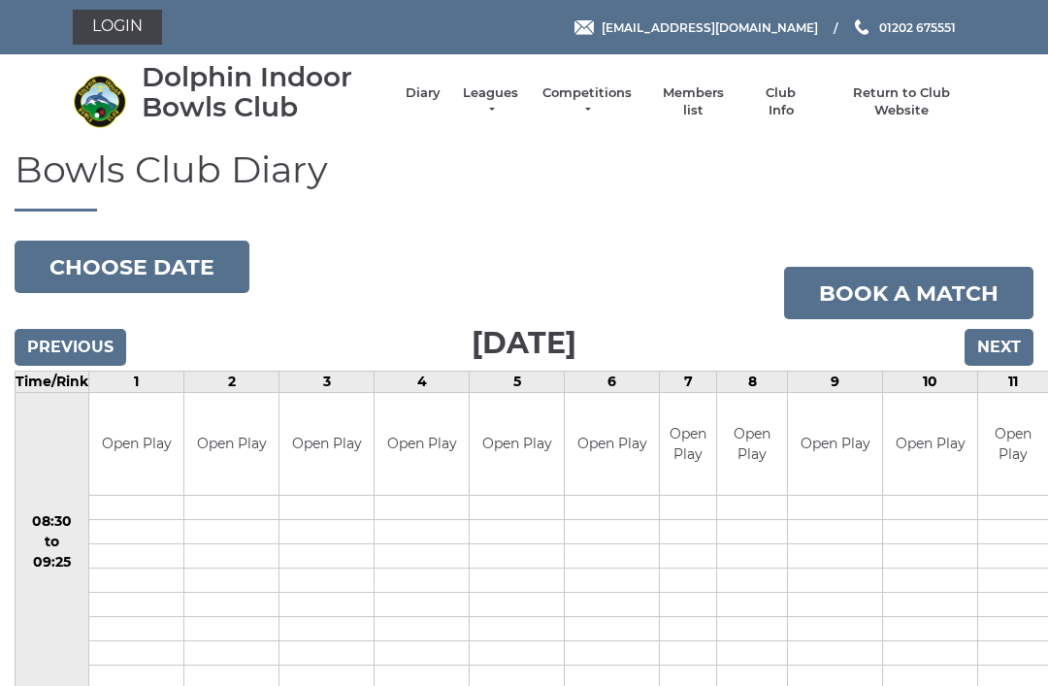
click at [104, 346] on input "Previous" at bounding box center [71, 347] width 112 height 37
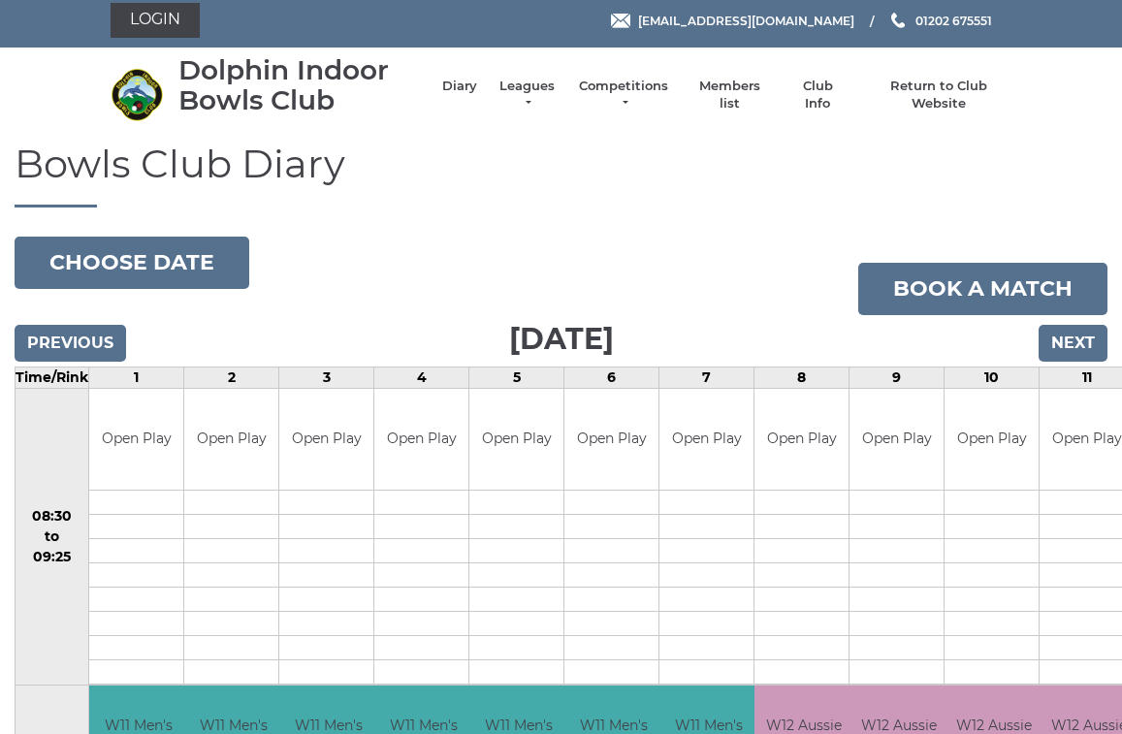
scroll to position [7, 0]
click at [105, 340] on input "Previous" at bounding box center [71, 343] width 112 height 37
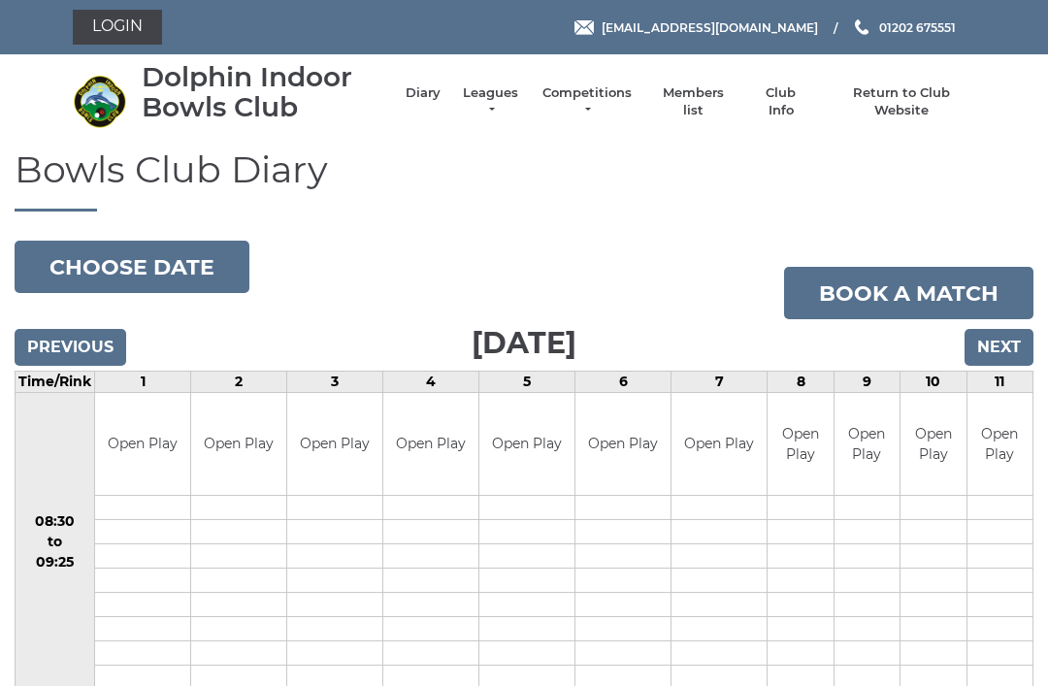
click at [101, 329] on input "Previous" at bounding box center [71, 347] width 112 height 37
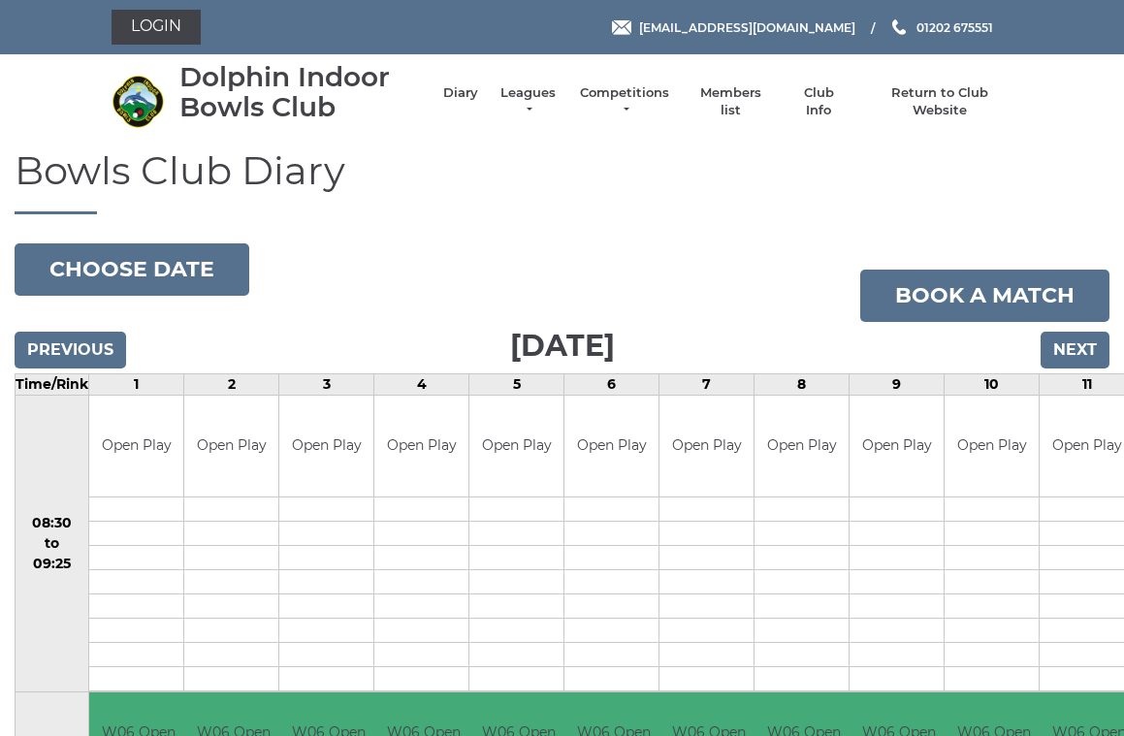
scroll to position [8, 0]
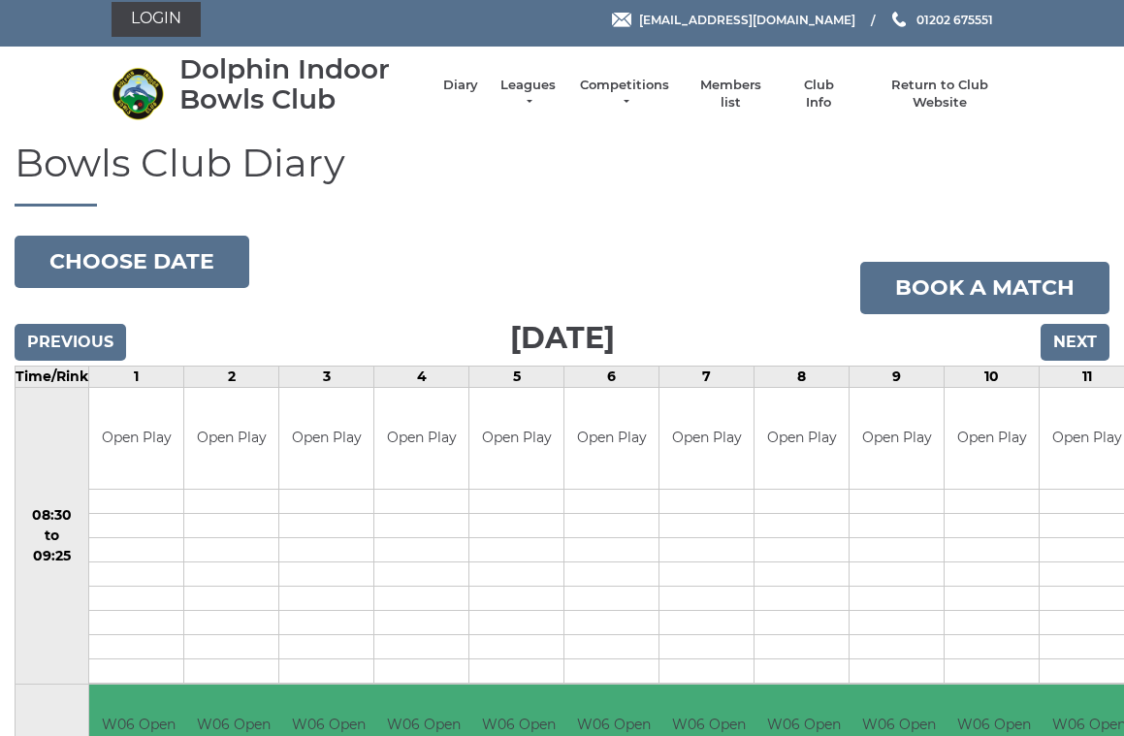
click at [111, 342] on input "Previous" at bounding box center [71, 342] width 112 height 37
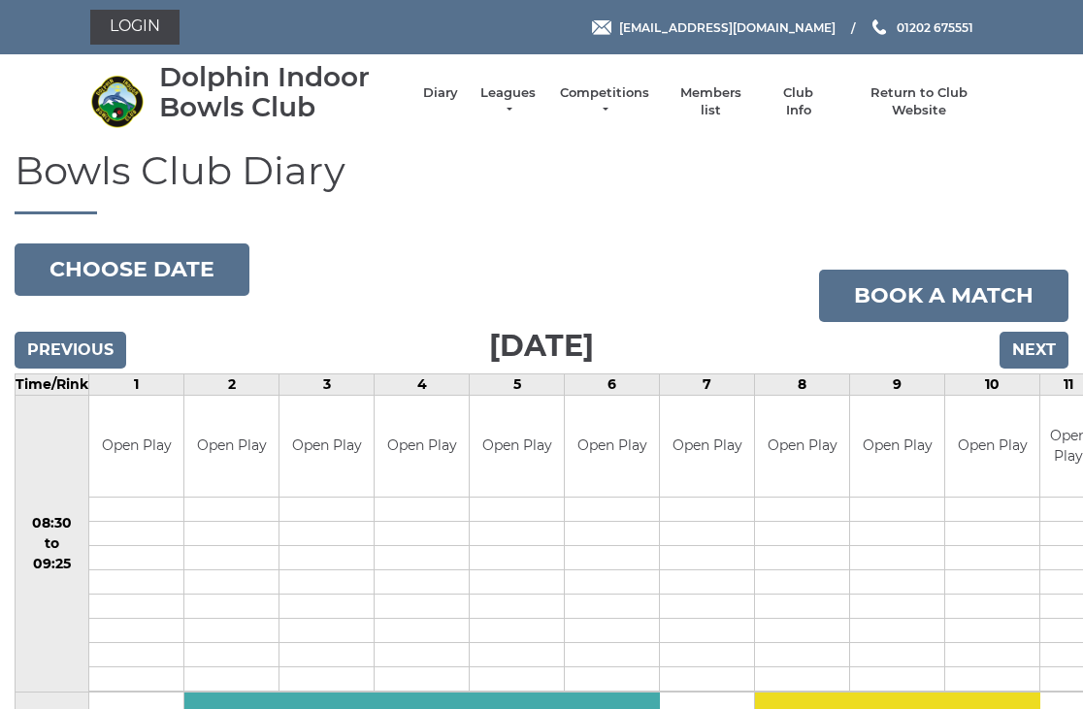
scroll to position [4, 0]
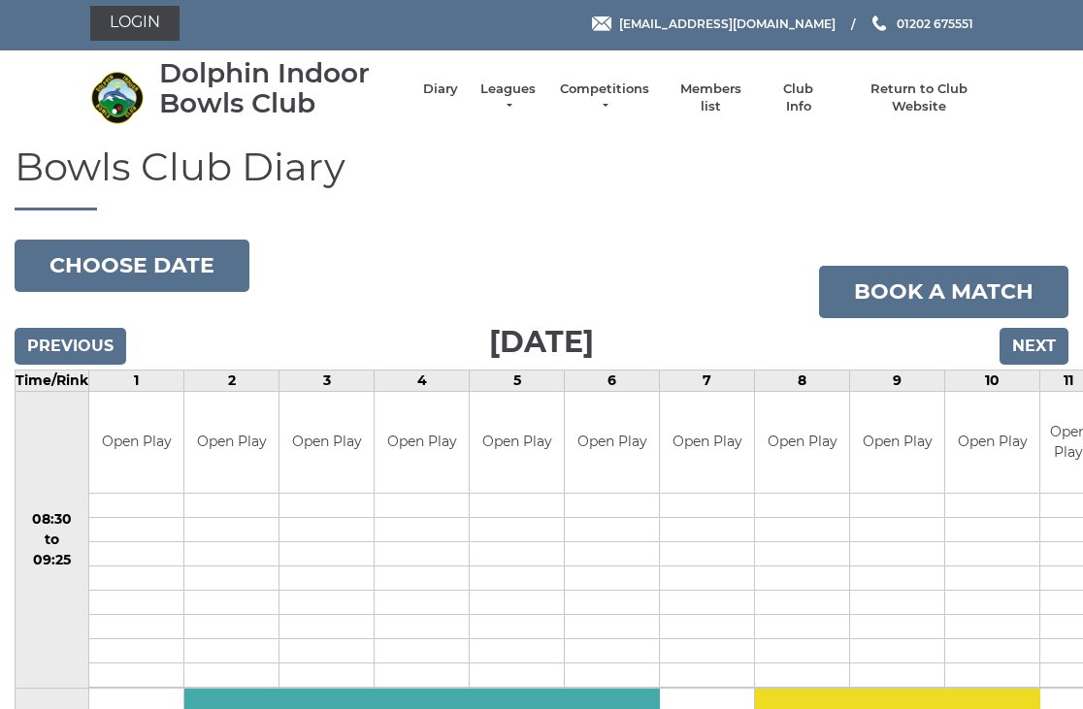
click at [83, 334] on input "Previous" at bounding box center [71, 346] width 112 height 37
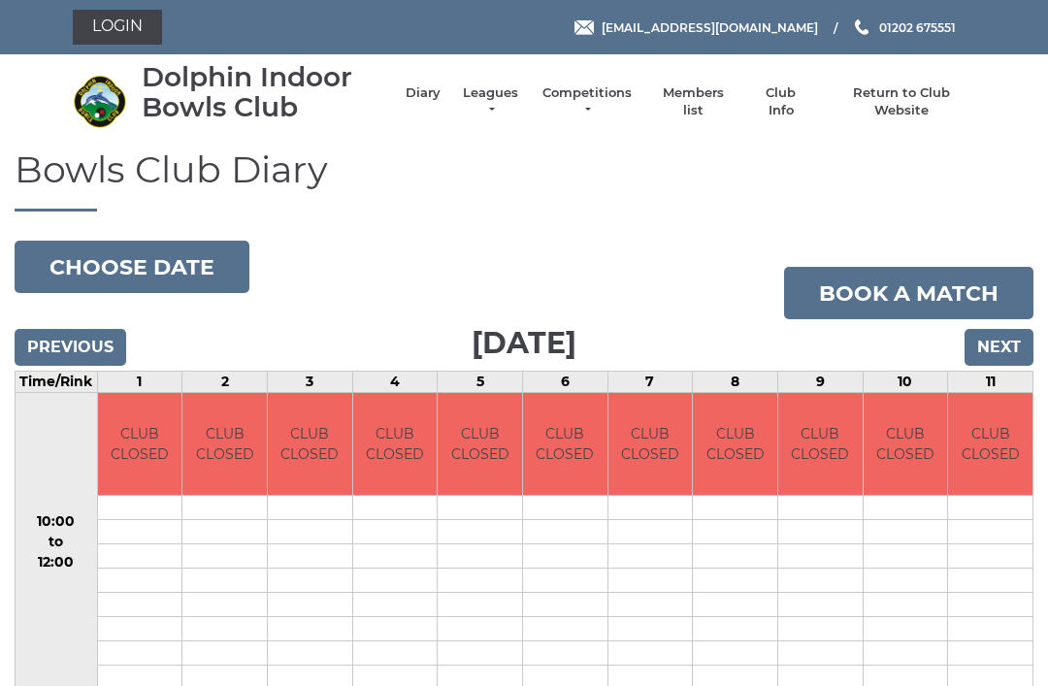
click at [103, 337] on input "Previous" at bounding box center [71, 347] width 112 height 37
click at [97, 340] on input "Previous" at bounding box center [71, 347] width 112 height 37
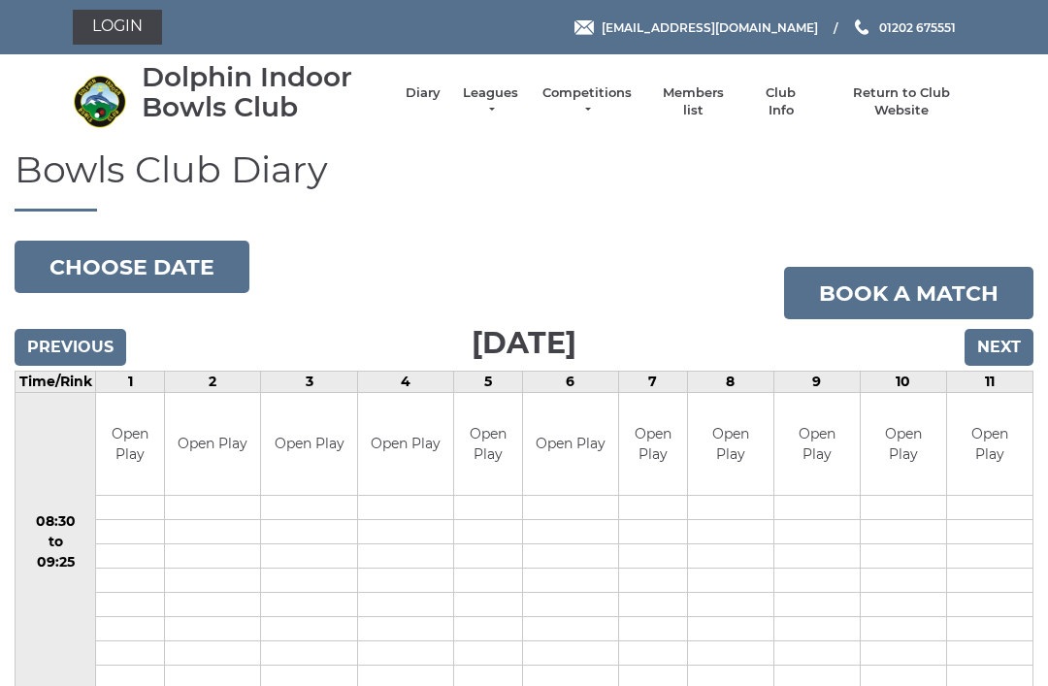
click at [112, 329] on input "Previous" at bounding box center [71, 347] width 112 height 37
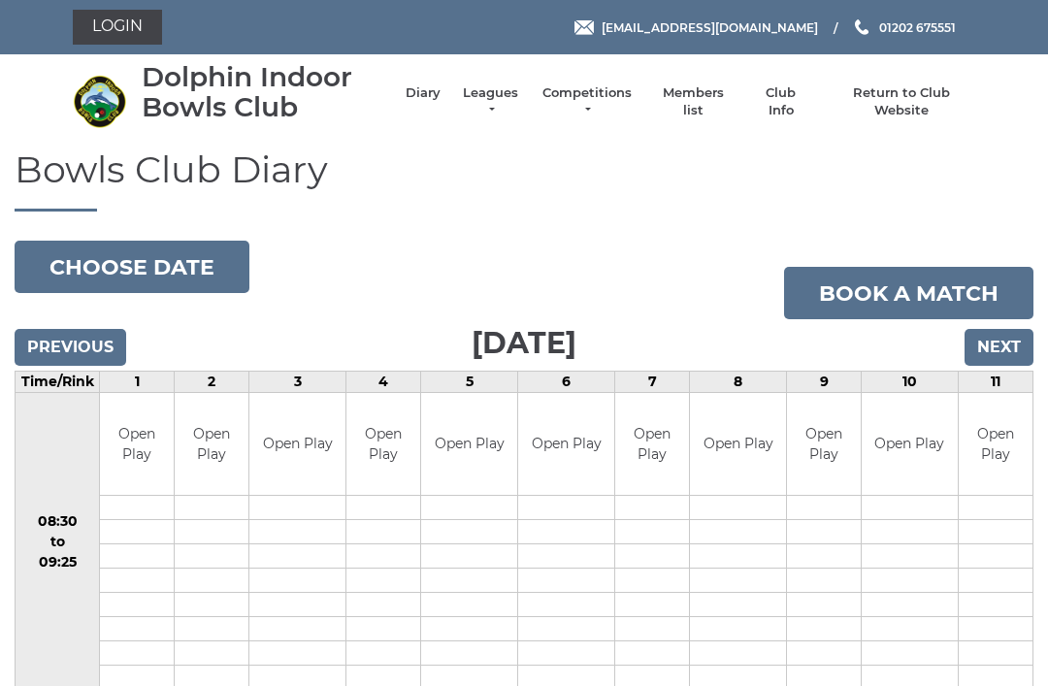
click at [106, 335] on input "Previous" at bounding box center [71, 347] width 112 height 37
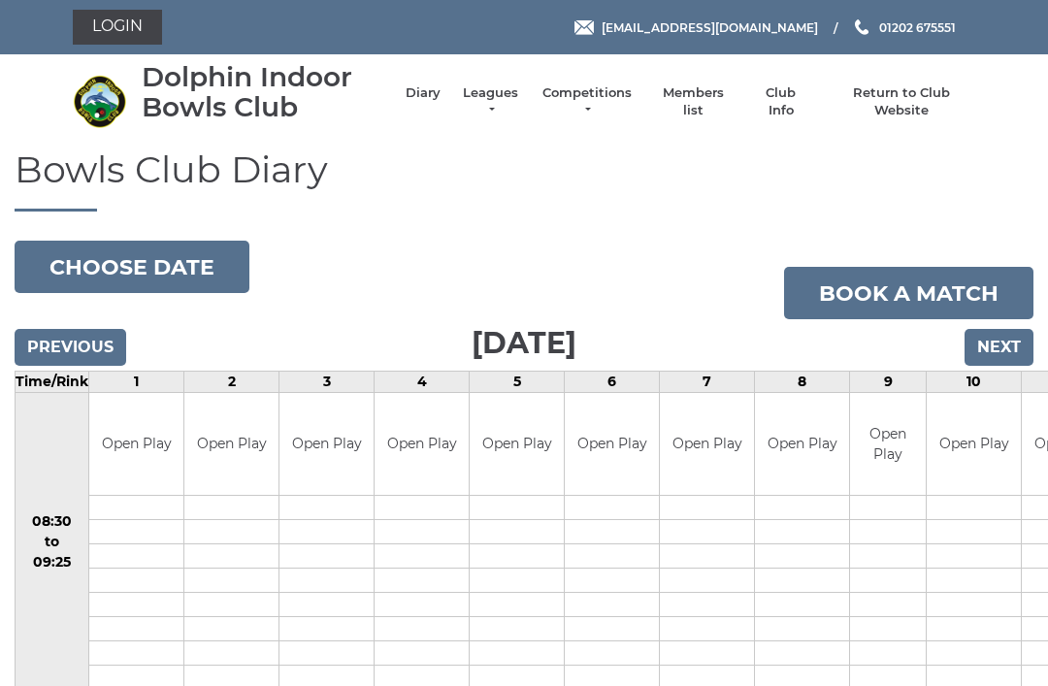
click at [1007, 343] on input "Next" at bounding box center [998, 347] width 69 height 37
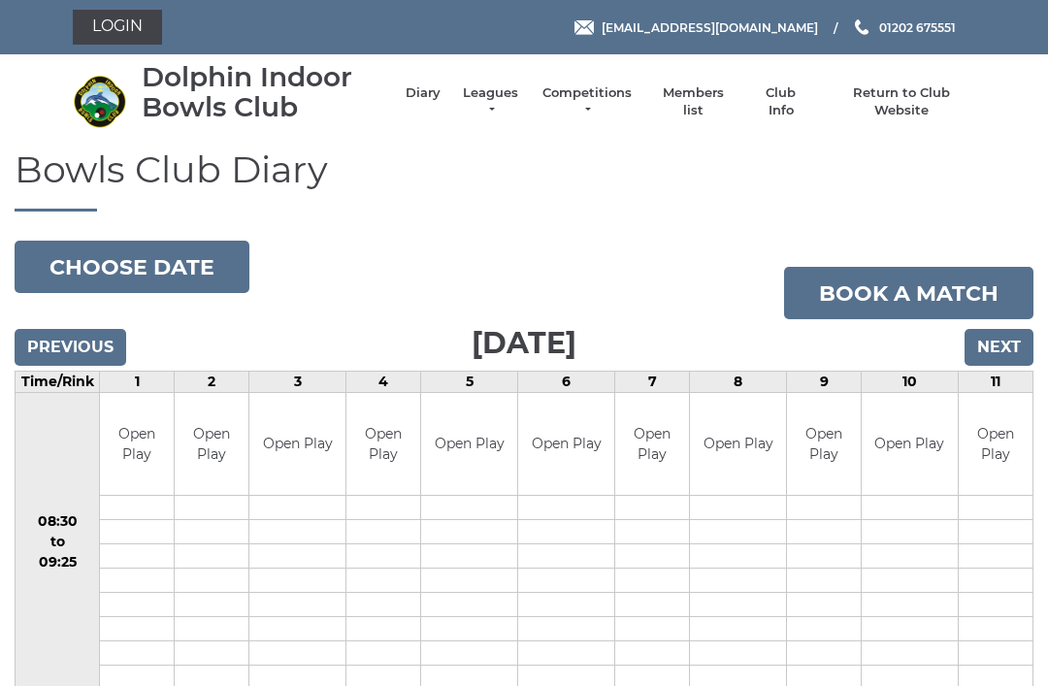
click at [1006, 351] on input "Next" at bounding box center [998, 347] width 69 height 37
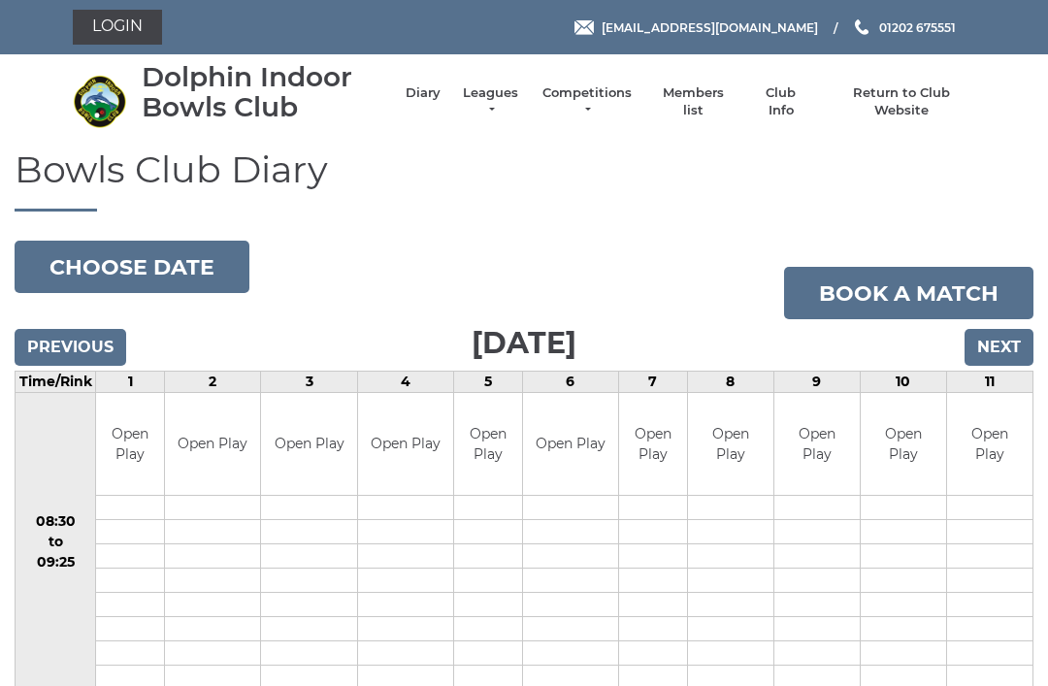
click at [112, 342] on input "Previous" at bounding box center [71, 347] width 112 height 37
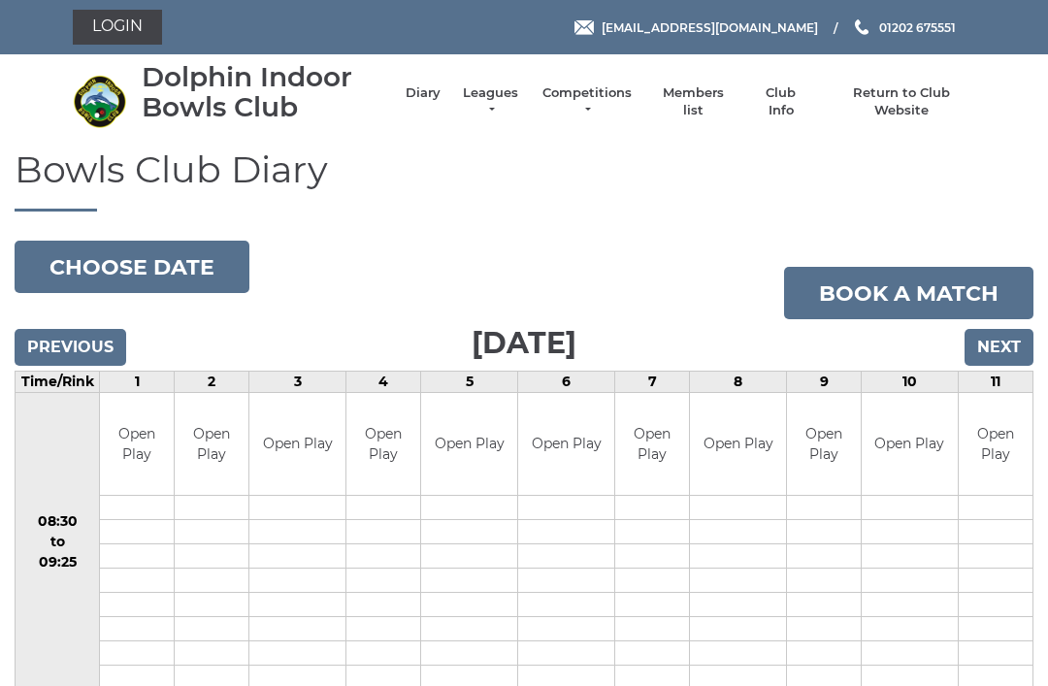
click at [96, 343] on input "Previous" at bounding box center [71, 347] width 112 height 37
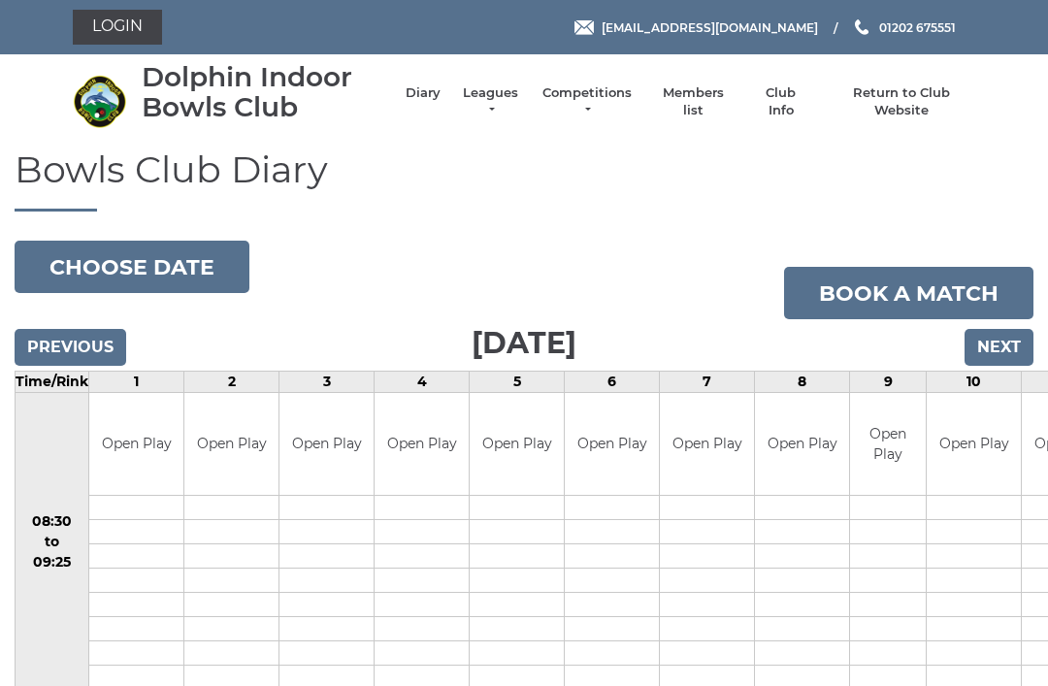
click at [89, 348] on input "Previous" at bounding box center [71, 347] width 112 height 37
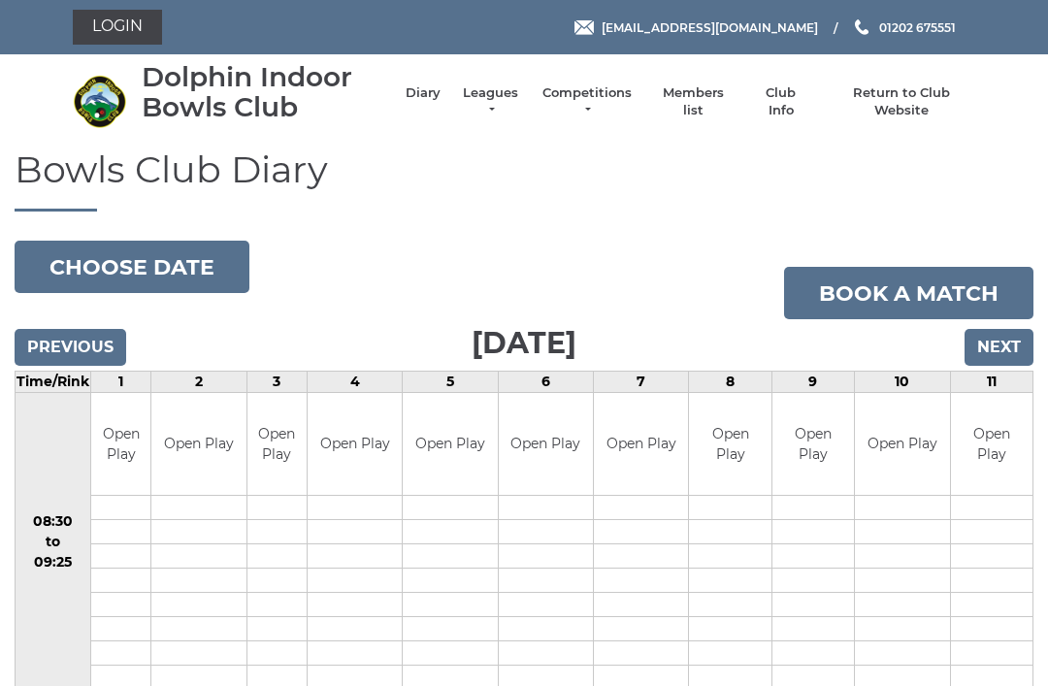
click at [107, 346] on input "Previous" at bounding box center [71, 347] width 112 height 37
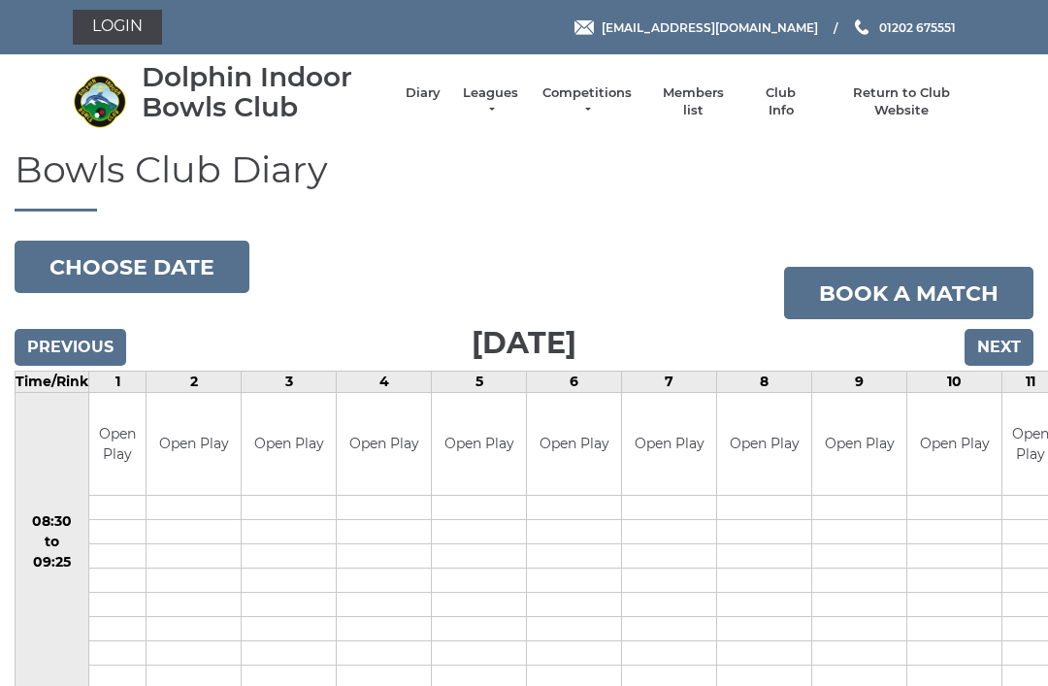
click at [96, 347] on input "Previous" at bounding box center [71, 347] width 112 height 37
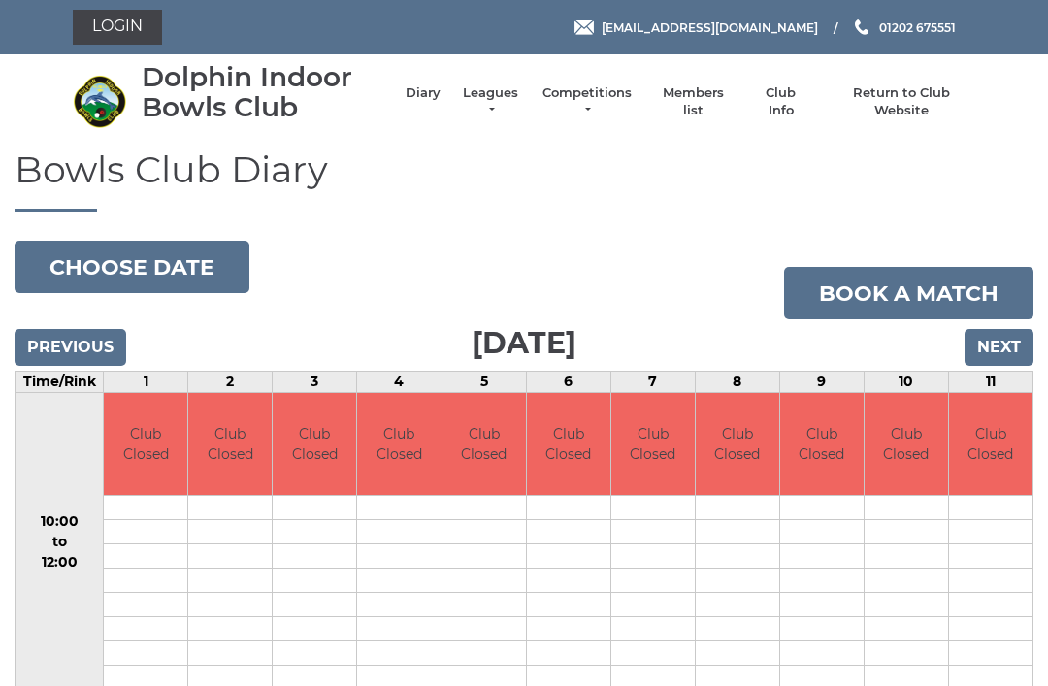
click at [107, 336] on input "Previous" at bounding box center [71, 347] width 112 height 37
click at [95, 347] on input "Previous" at bounding box center [71, 347] width 112 height 37
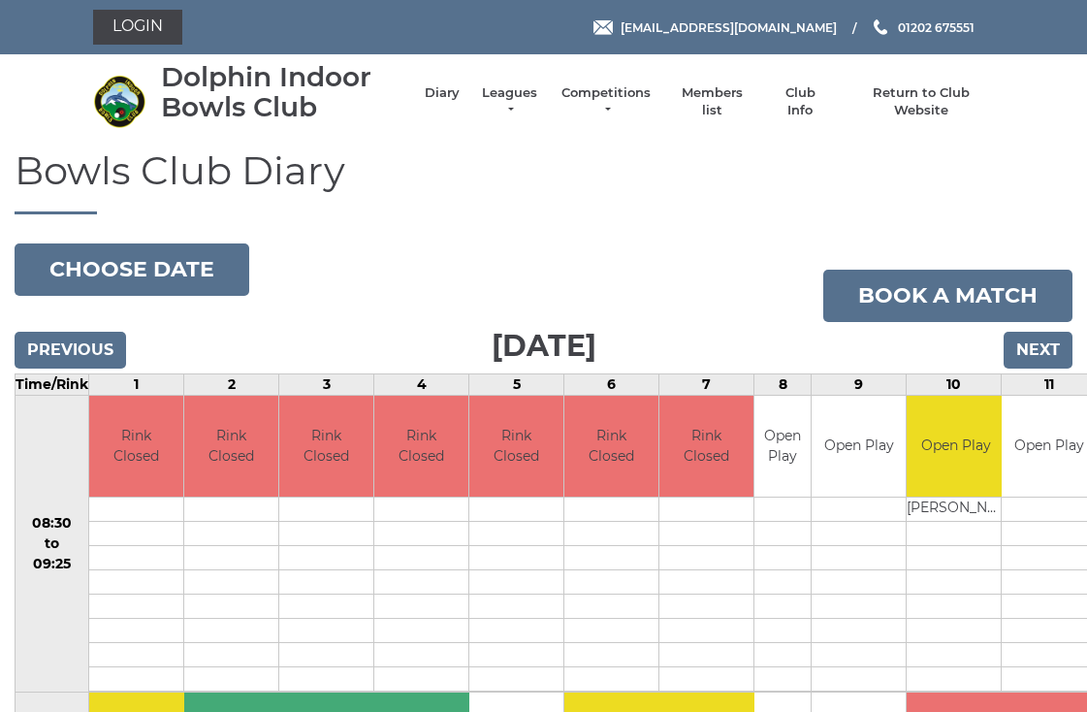
click at [104, 337] on input "Previous" at bounding box center [71, 350] width 112 height 37
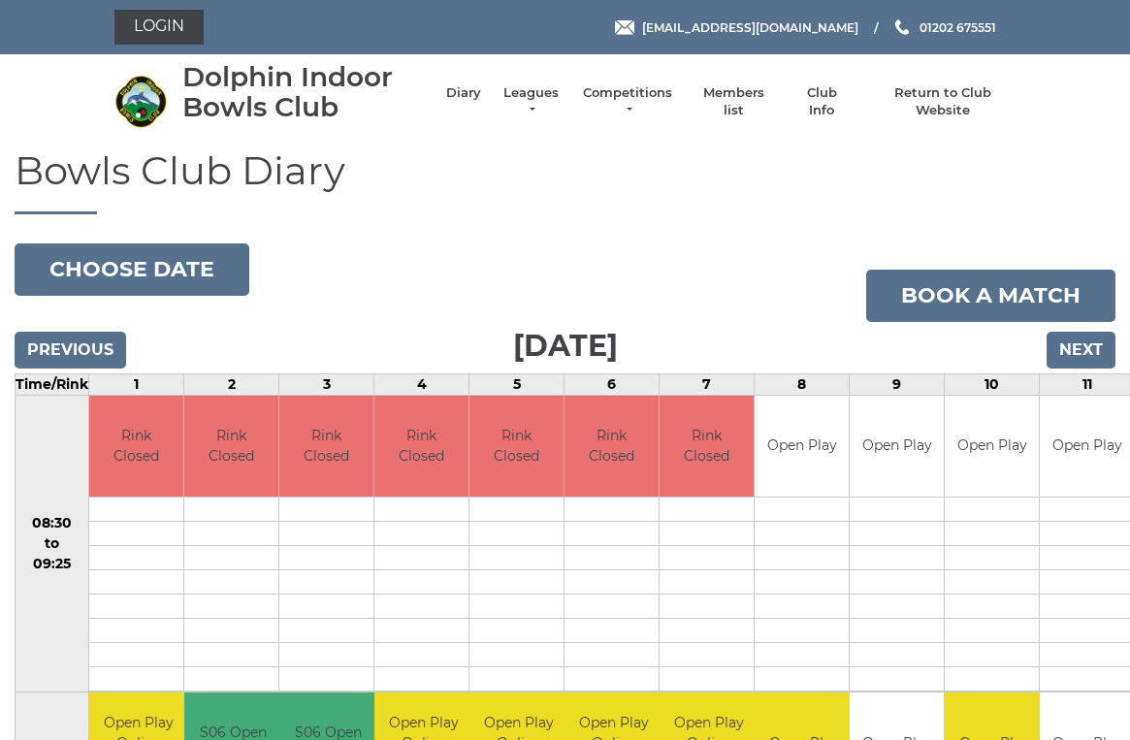
scroll to position [8, 0]
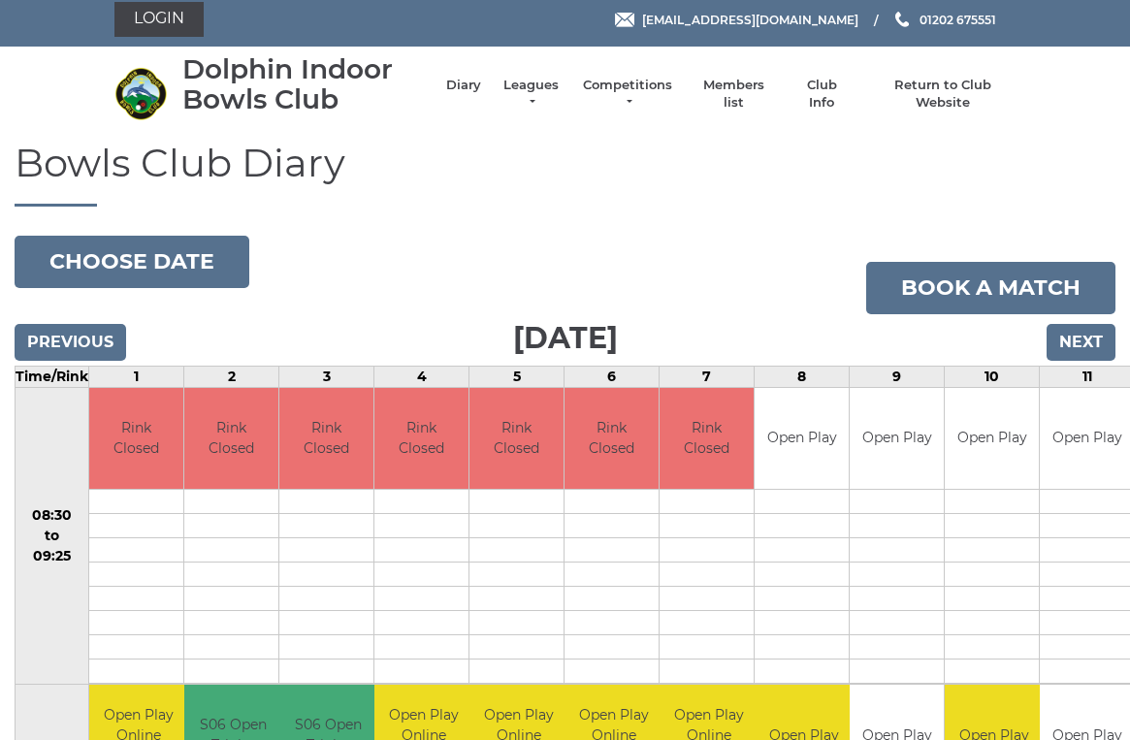
click at [109, 340] on input "Previous" at bounding box center [71, 342] width 112 height 37
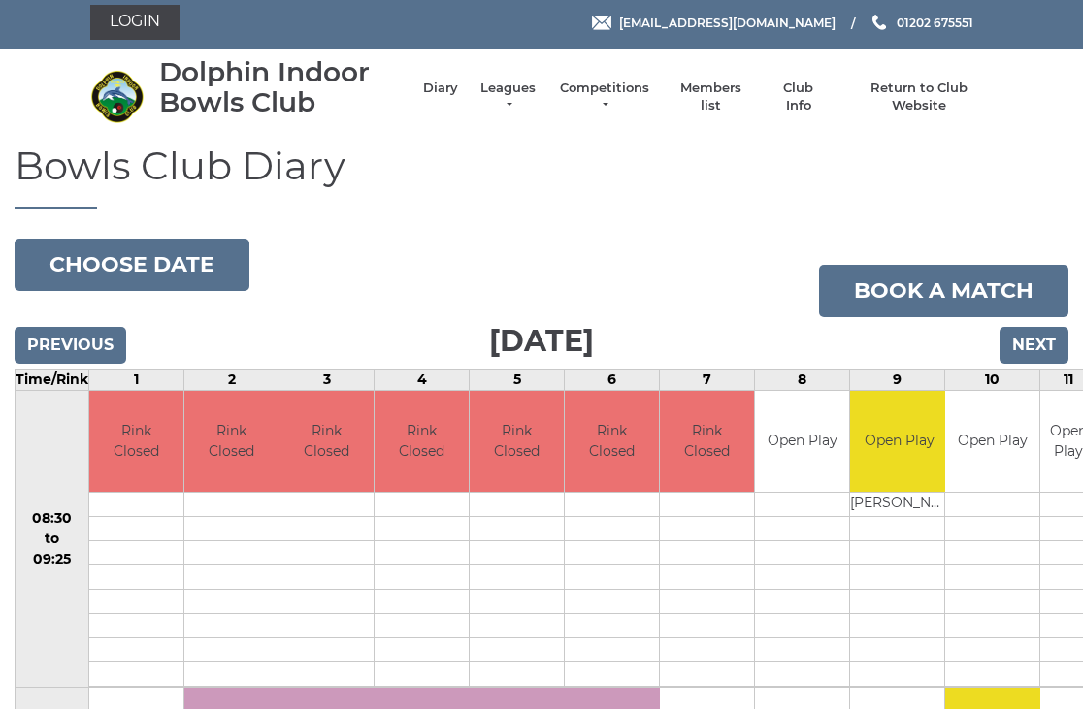
click at [108, 338] on input "Previous" at bounding box center [71, 346] width 112 height 37
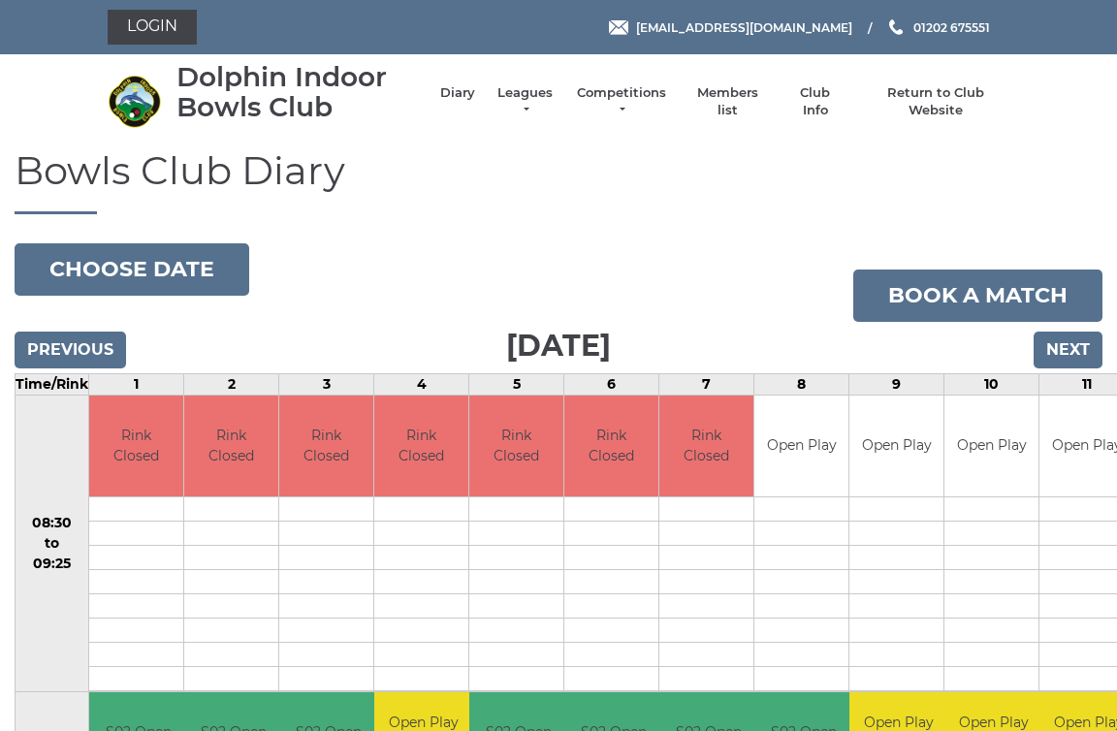
click at [106, 339] on input "Previous" at bounding box center [71, 350] width 112 height 37
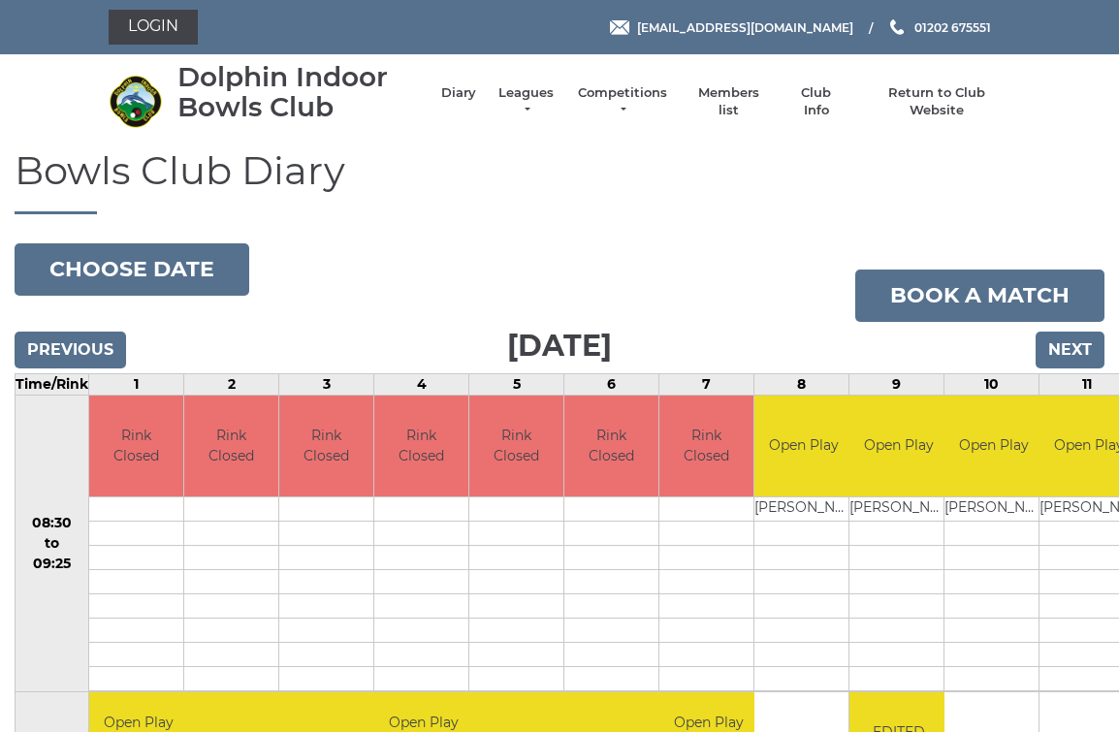
click at [1077, 344] on input "Next" at bounding box center [1070, 350] width 69 height 37
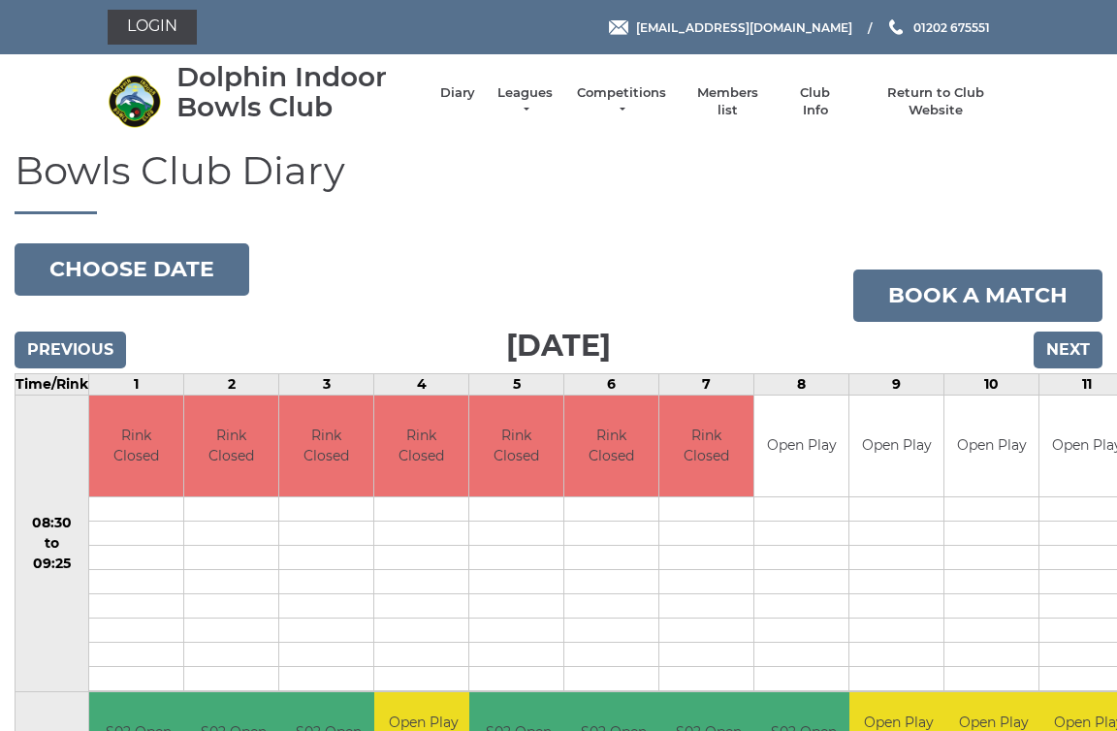
click at [1077, 342] on input "Next" at bounding box center [1068, 350] width 69 height 37
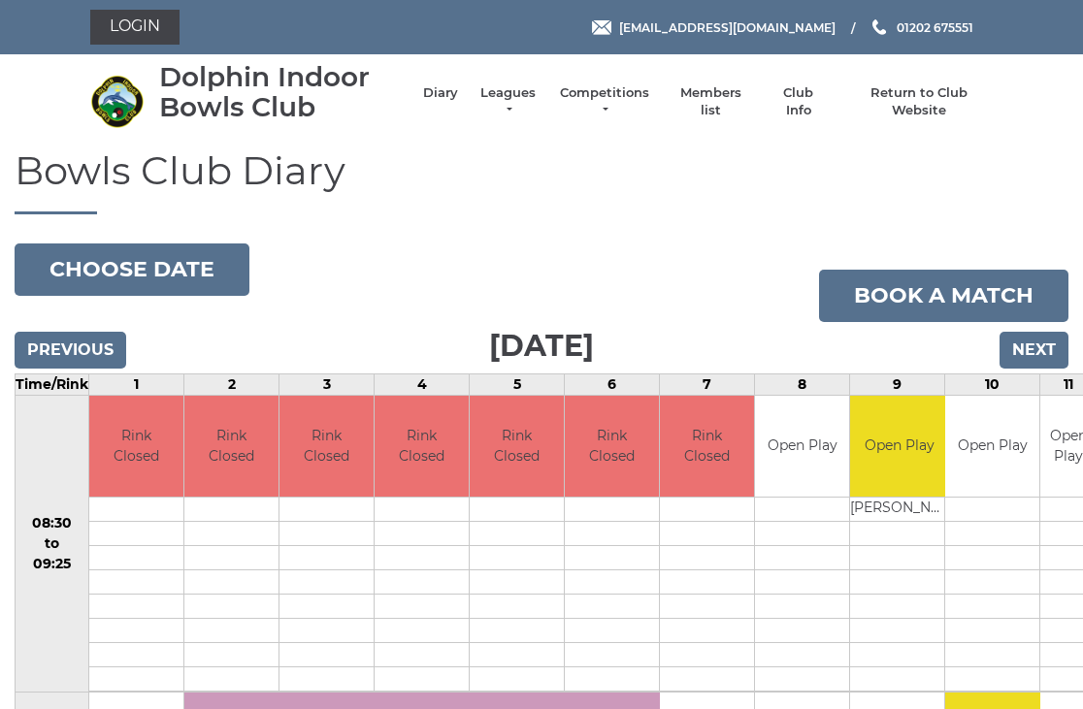
scroll to position [4, 0]
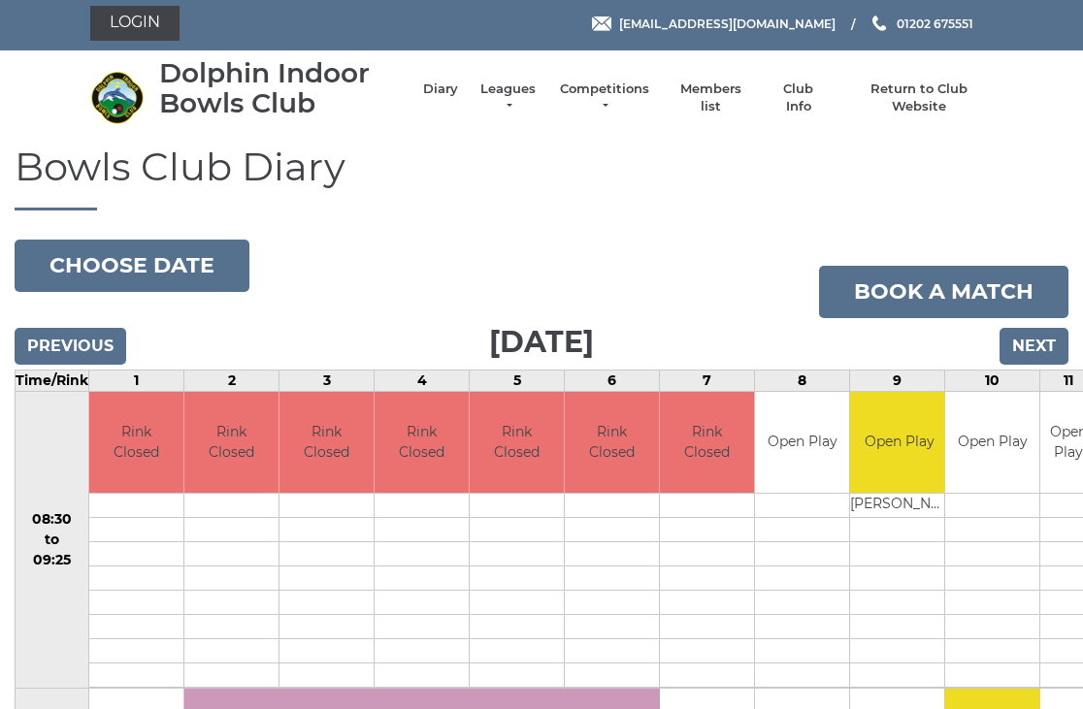
click at [1038, 338] on input "Next" at bounding box center [1033, 346] width 69 height 37
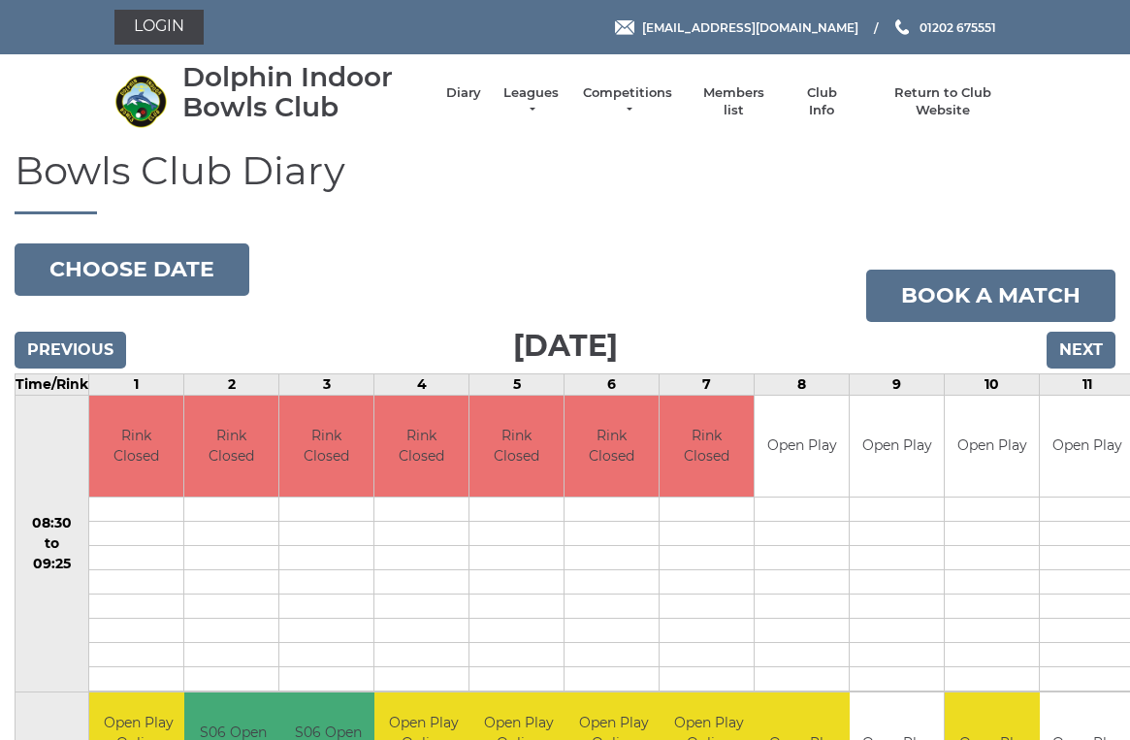
scroll to position [8, 0]
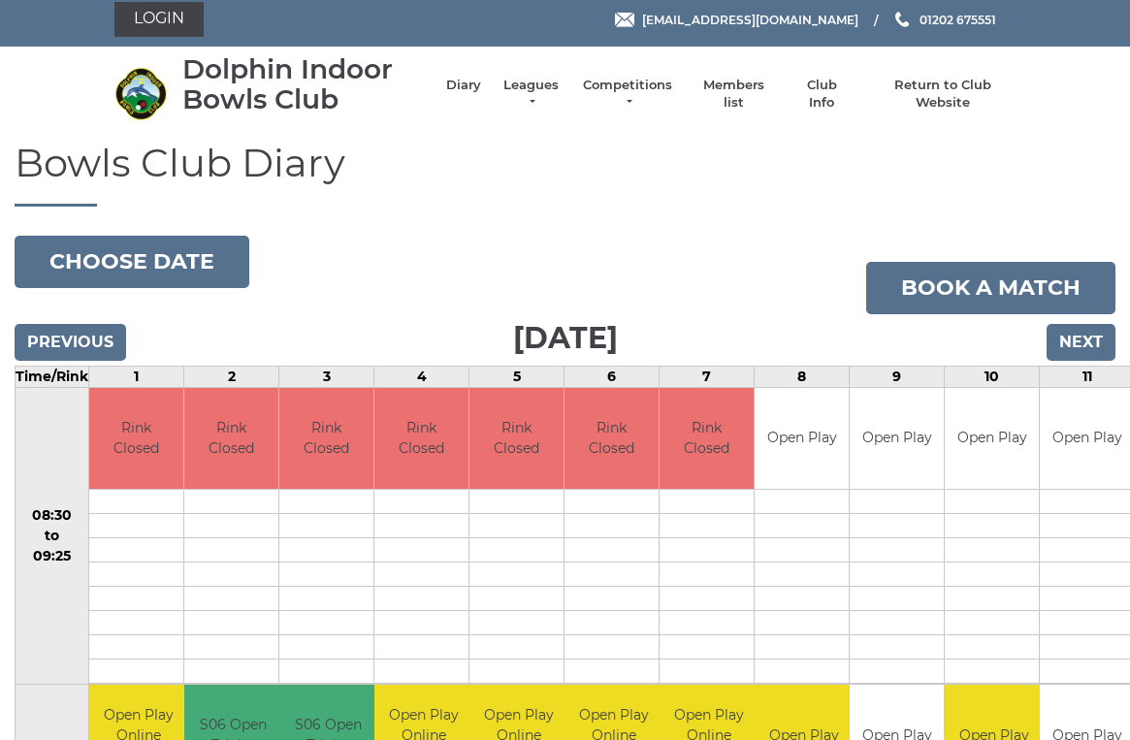
click at [1088, 339] on input "Next" at bounding box center [1081, 342] width 69 height 37
